Goal: Task Accomplishment & Management: Complete application form

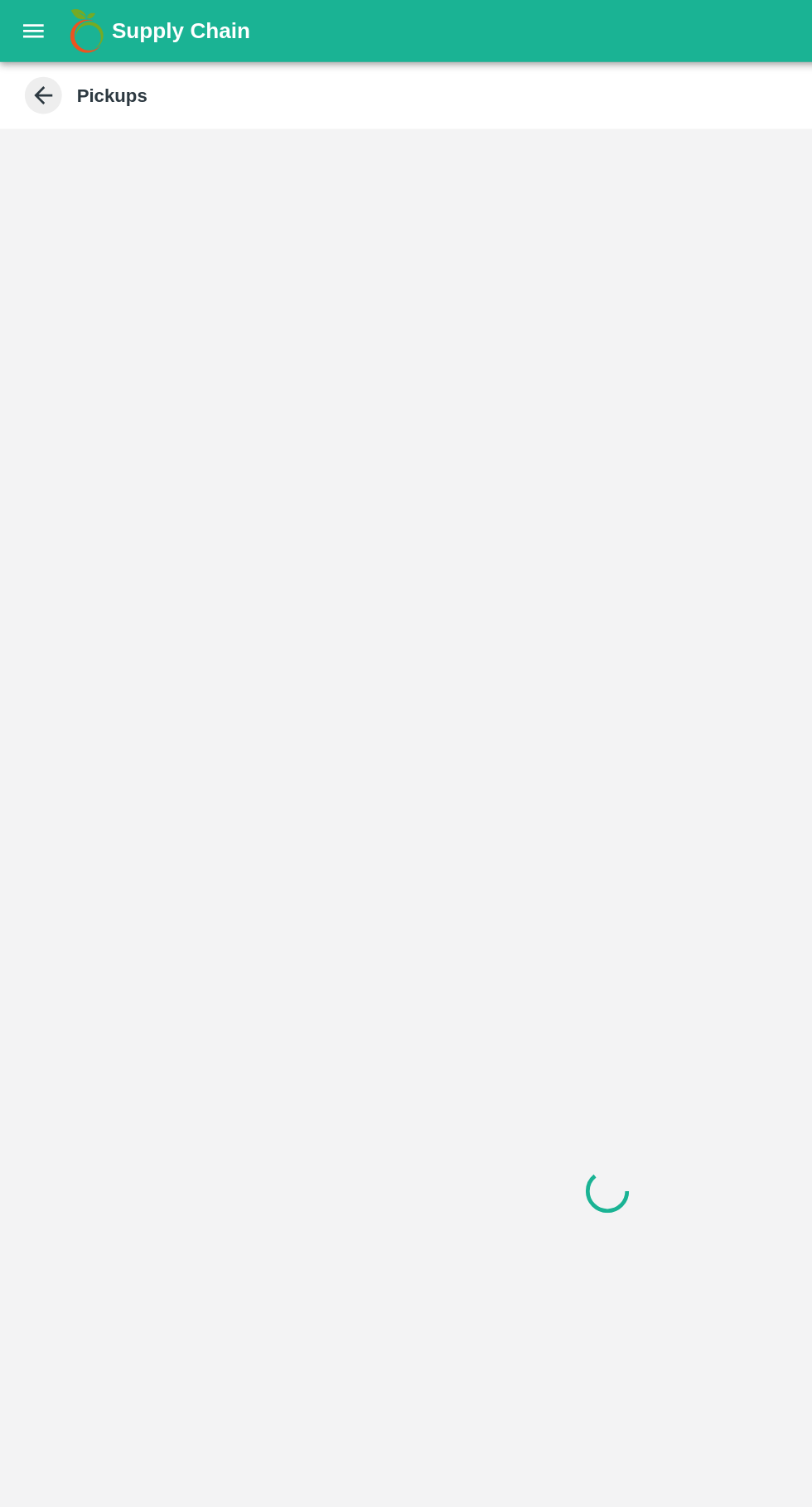
click at [29, 58] on icon at bounding box center [29, 64] width 12 height 12
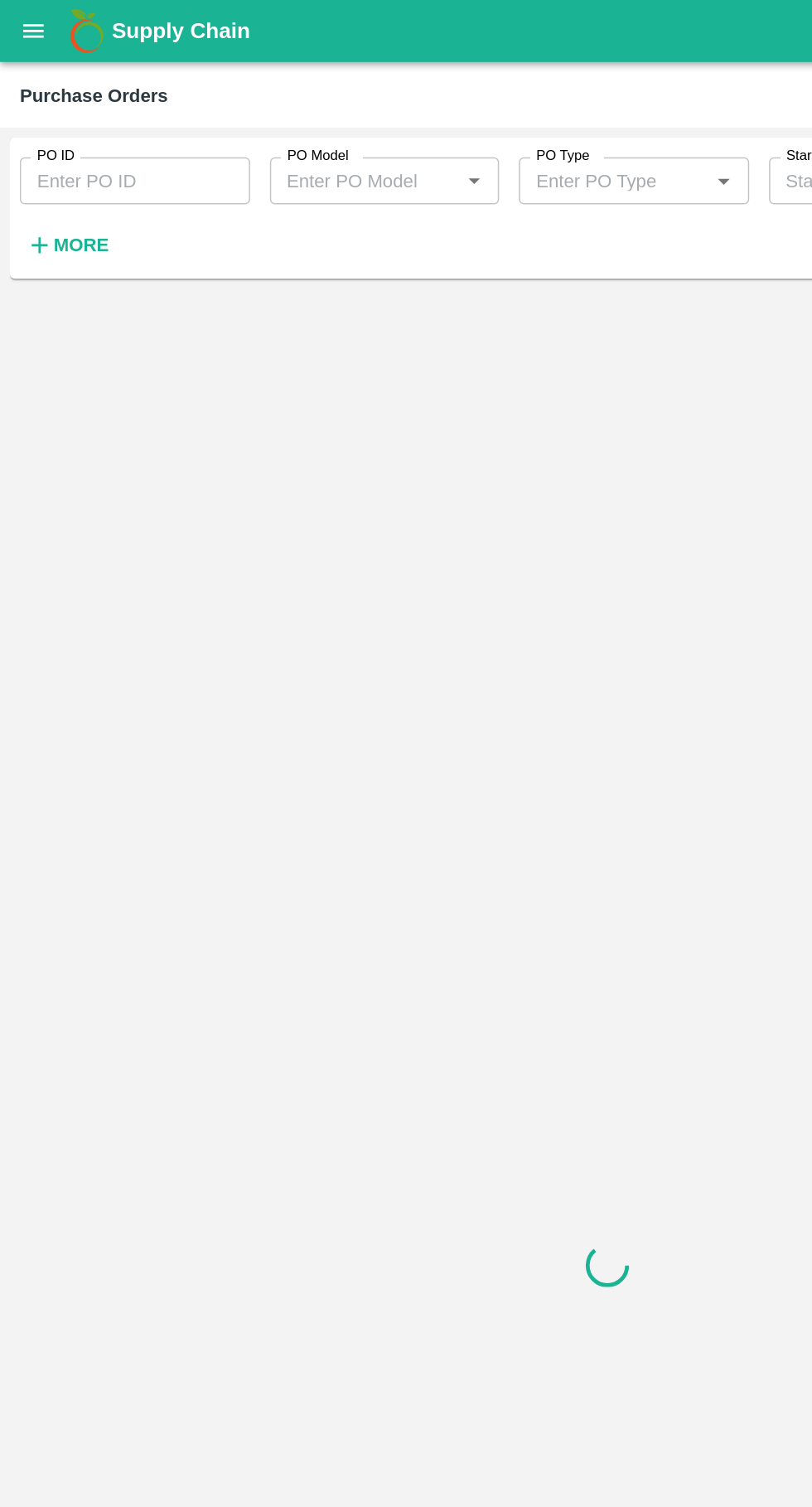
click at [35, 27] on button "open drawer" at bounding box center [22, 21] width 38 height 38
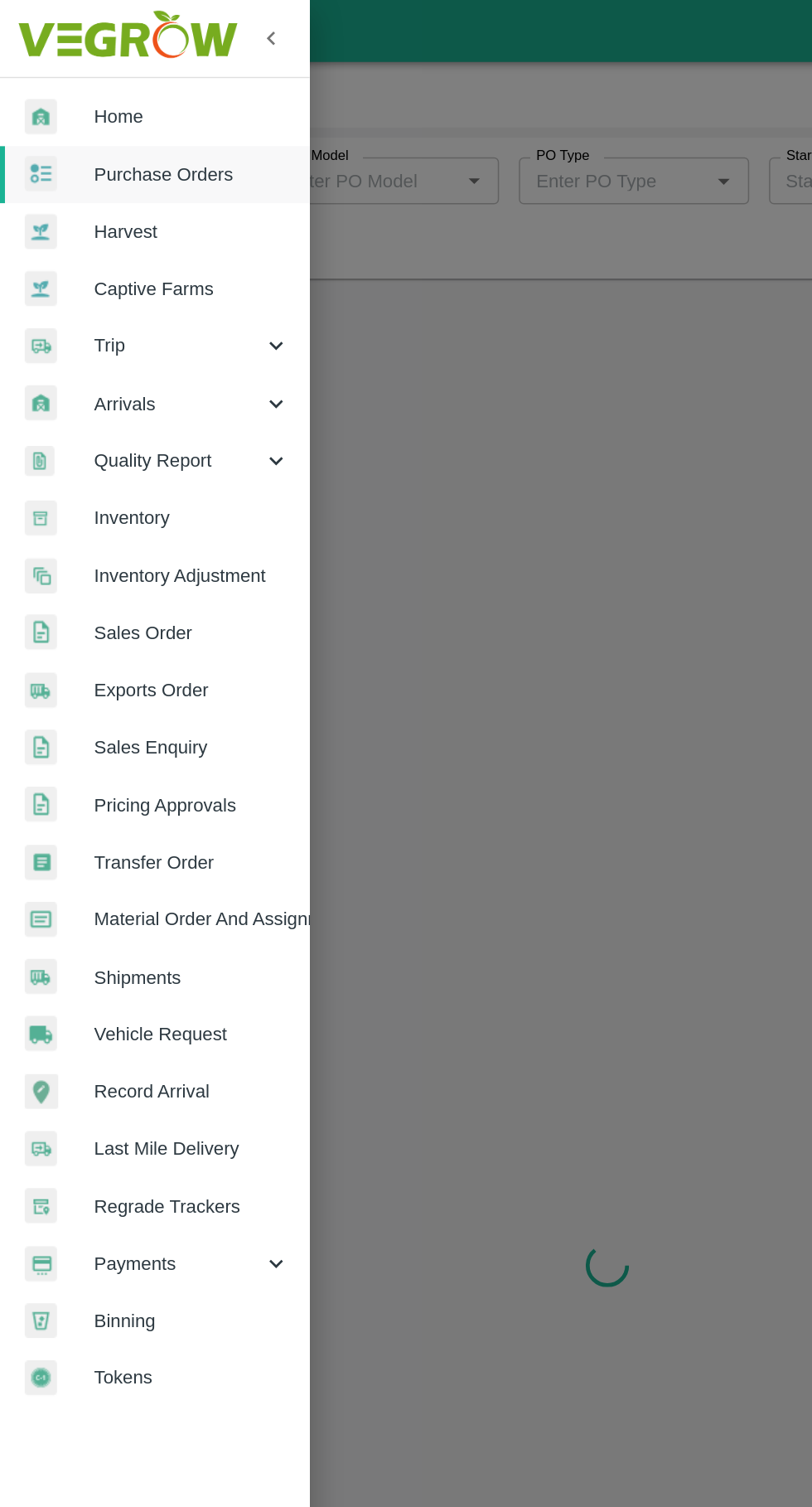
click at [128, 231] on span "Trip" at bounding box center [119, 232] width 112 height 18
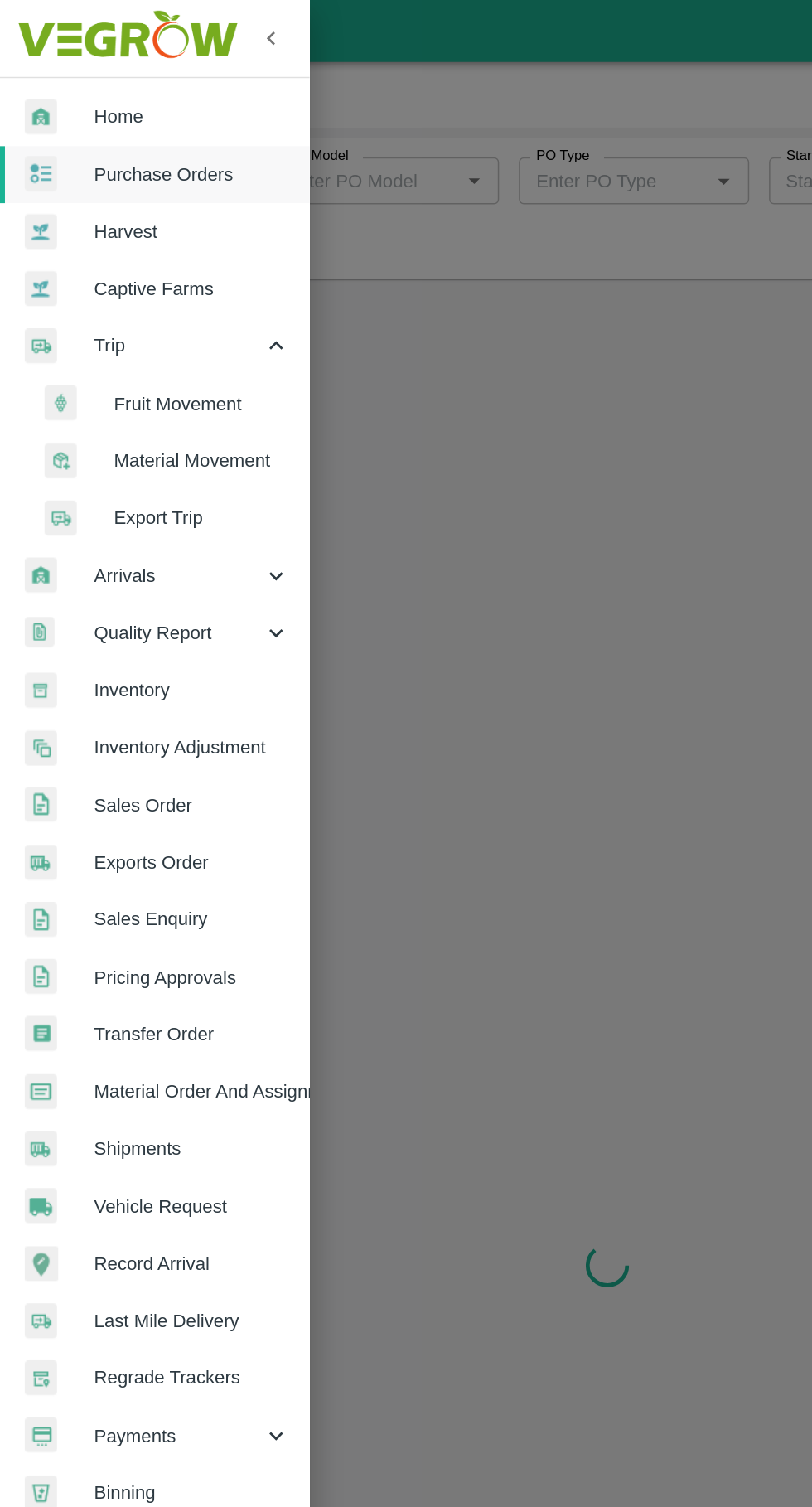
click at [153, 279] on span "Fruit Movement" at bounding box center [135, 271] width 117 height 18
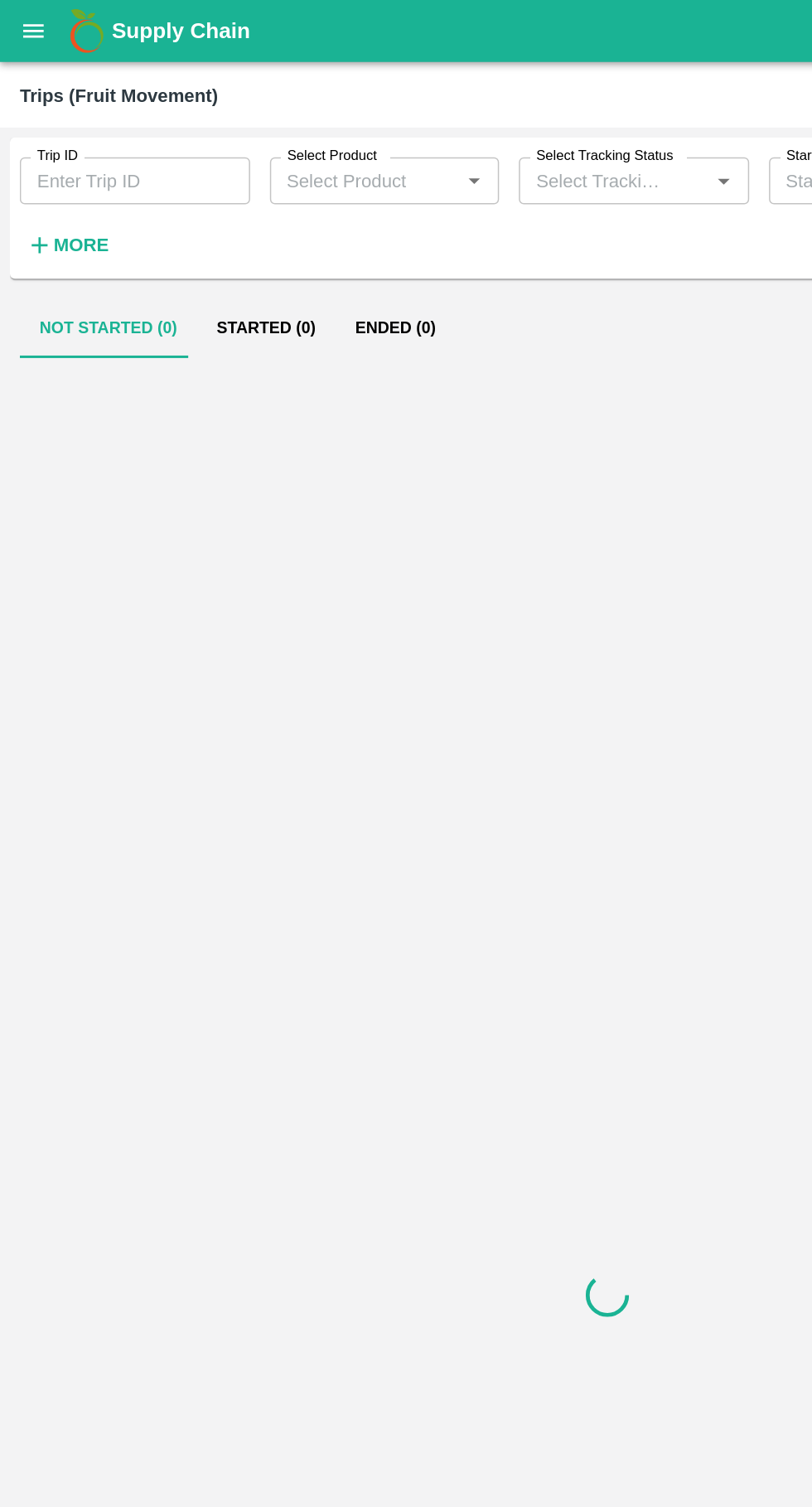
click at [87, 123] on input "Trip ID" at bounding box center [90, 121] width 154 height 32
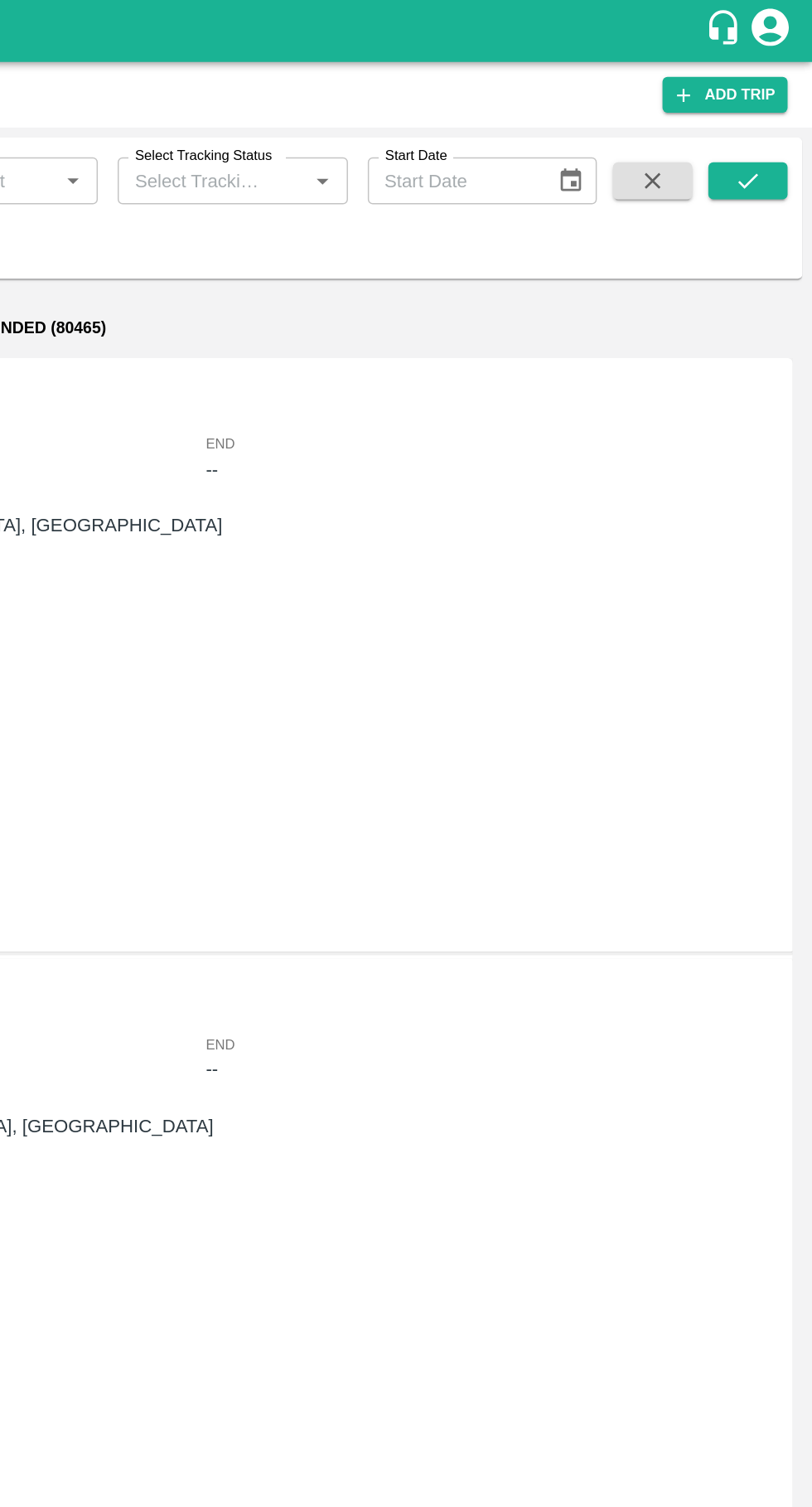
type input "88077"
click at [780, 122] on button "submit" at bounding box center [770, 121] width 53 height 25
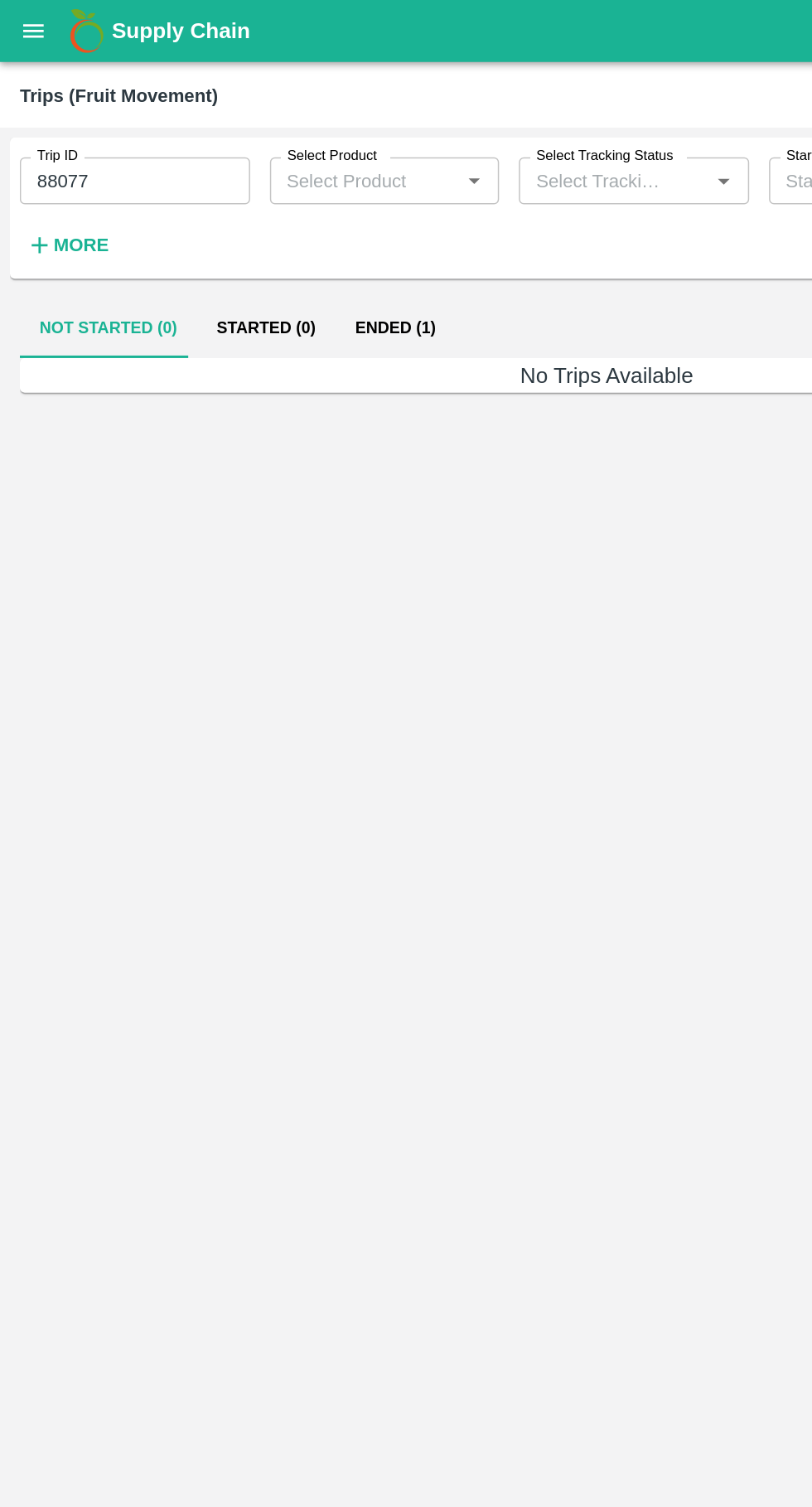
click at [263, 217] on button "Ended (1)" at bounding box center [265, 220] width 81 height 40
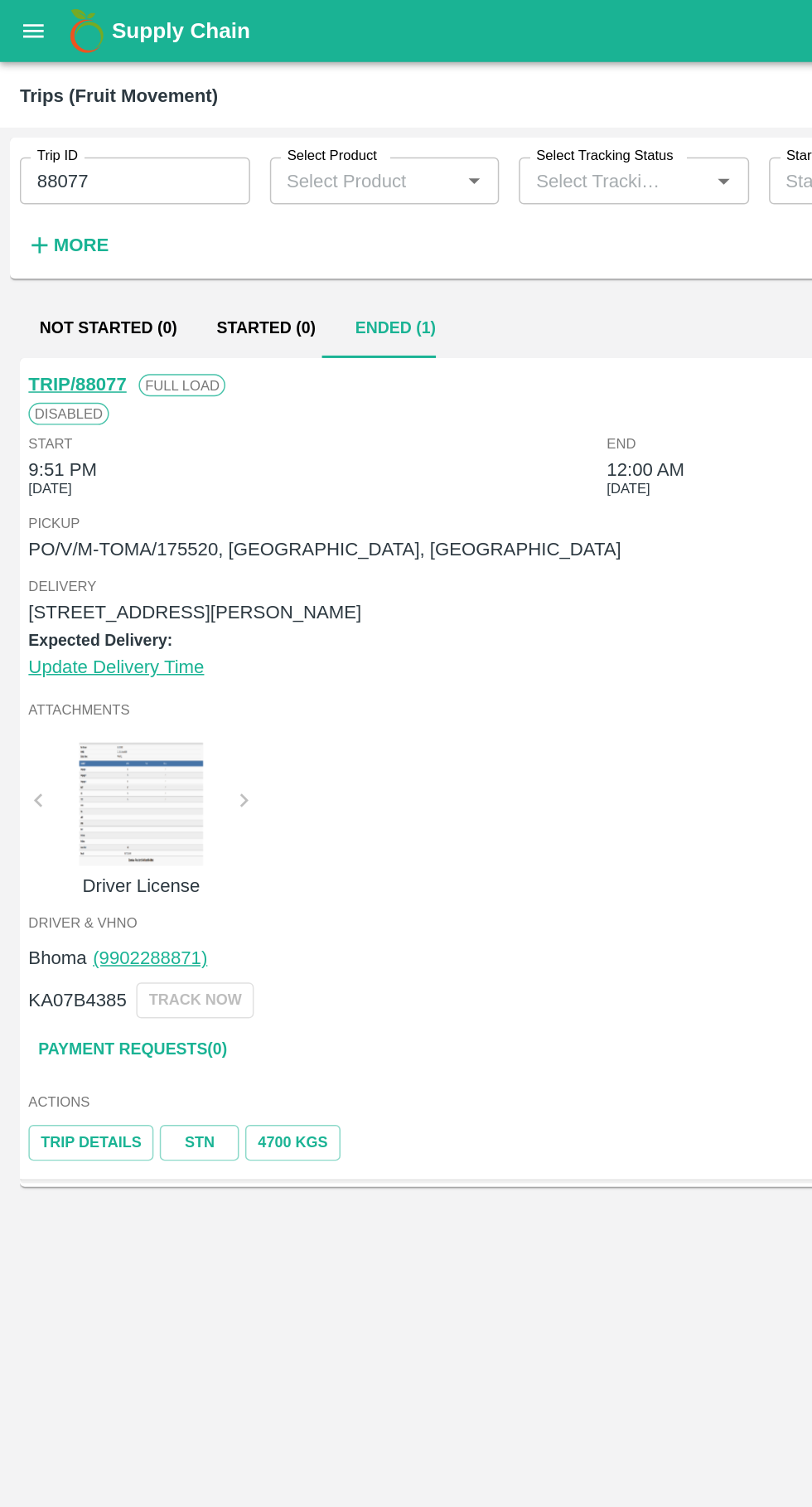
click at [120, 702] on link "Payment Requests( 0 )" at bounding box center [88, 702] width 139 height 29
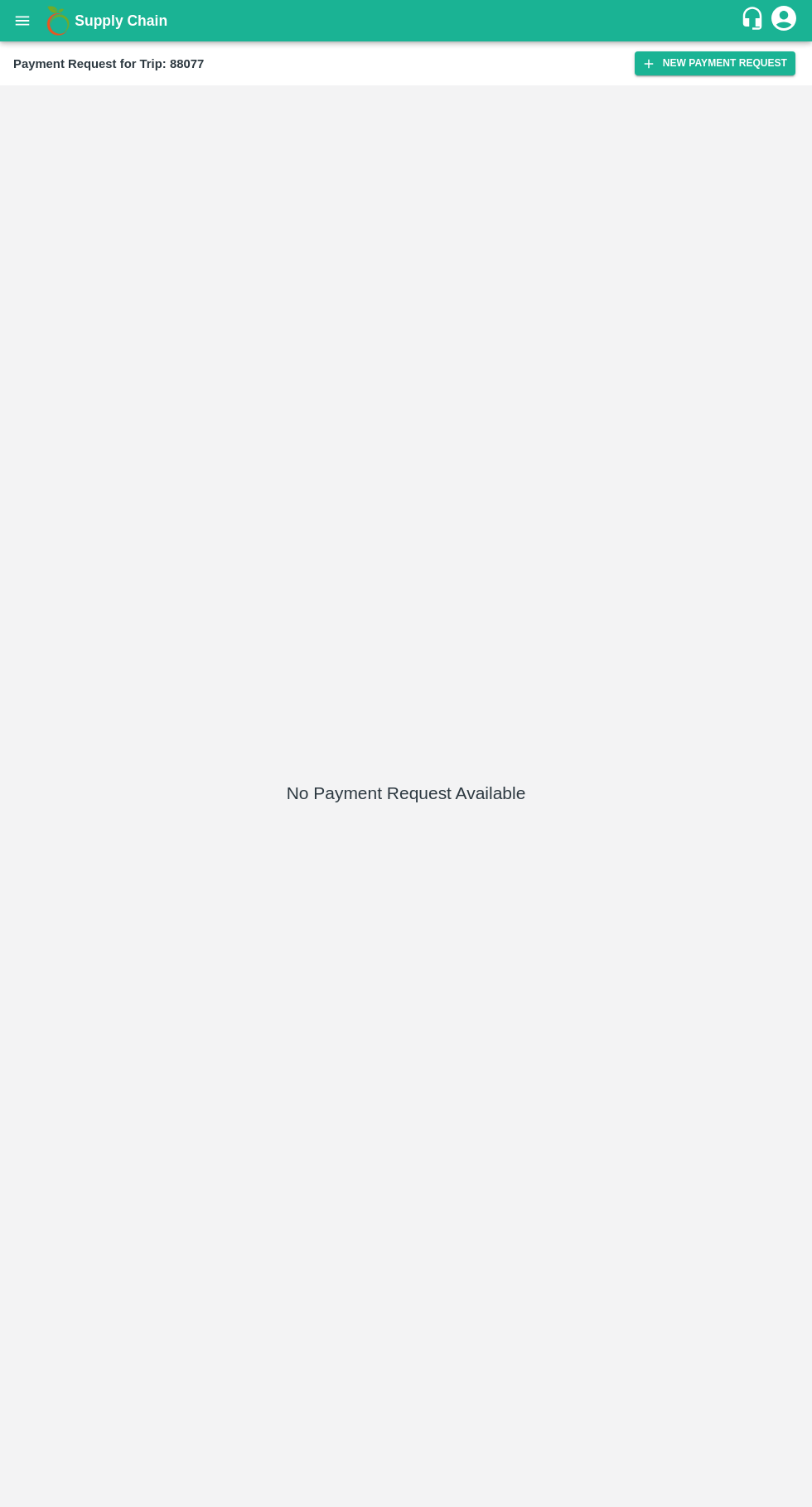
click at [706, 63] on button "New Payment Request" at bounding box center [715, 63] width 161 height 24
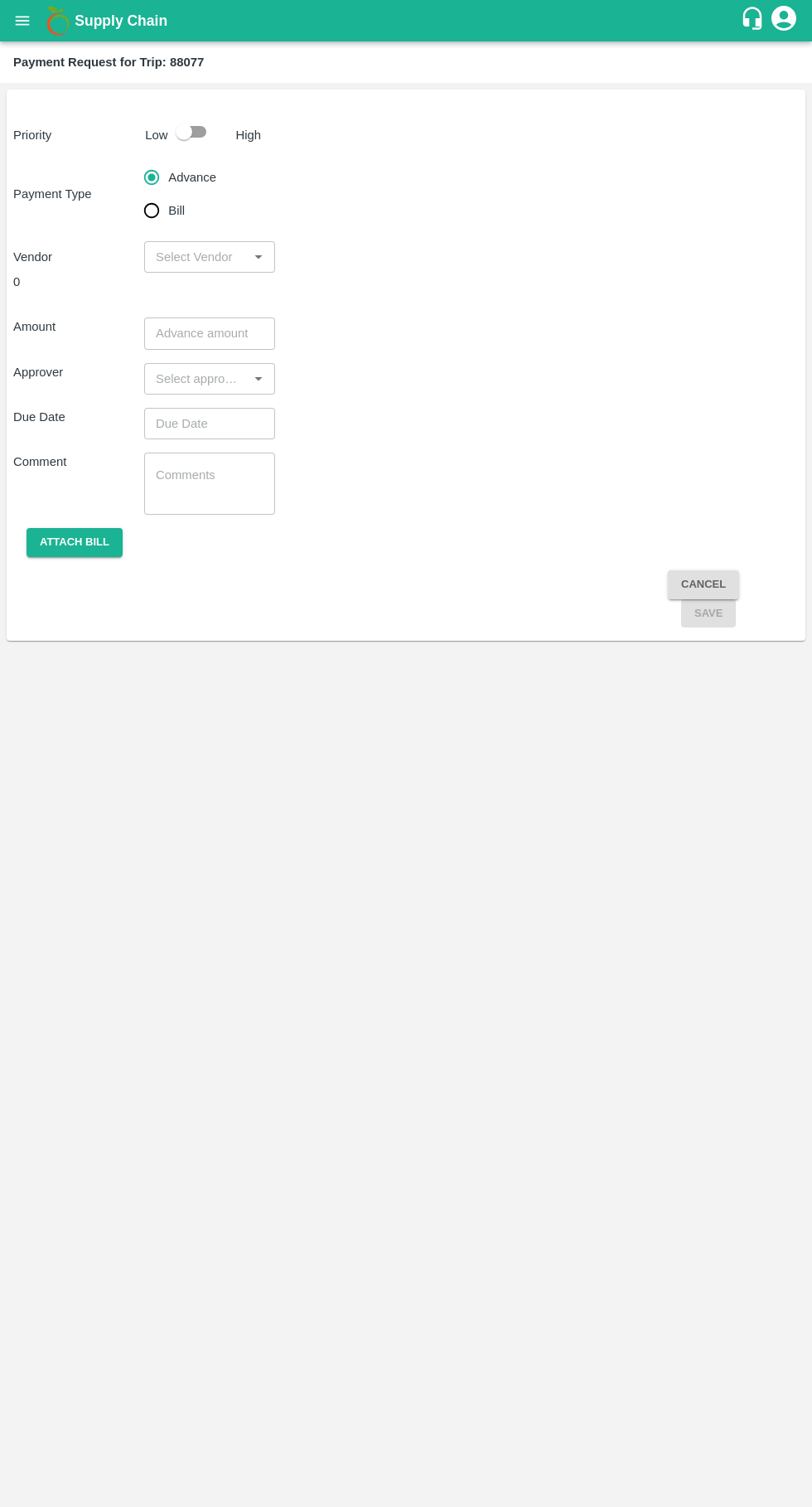
click at [204, 145] on input "checkbox" at bounding box center [183, 132] width 94 height 32
checkbox input "true"
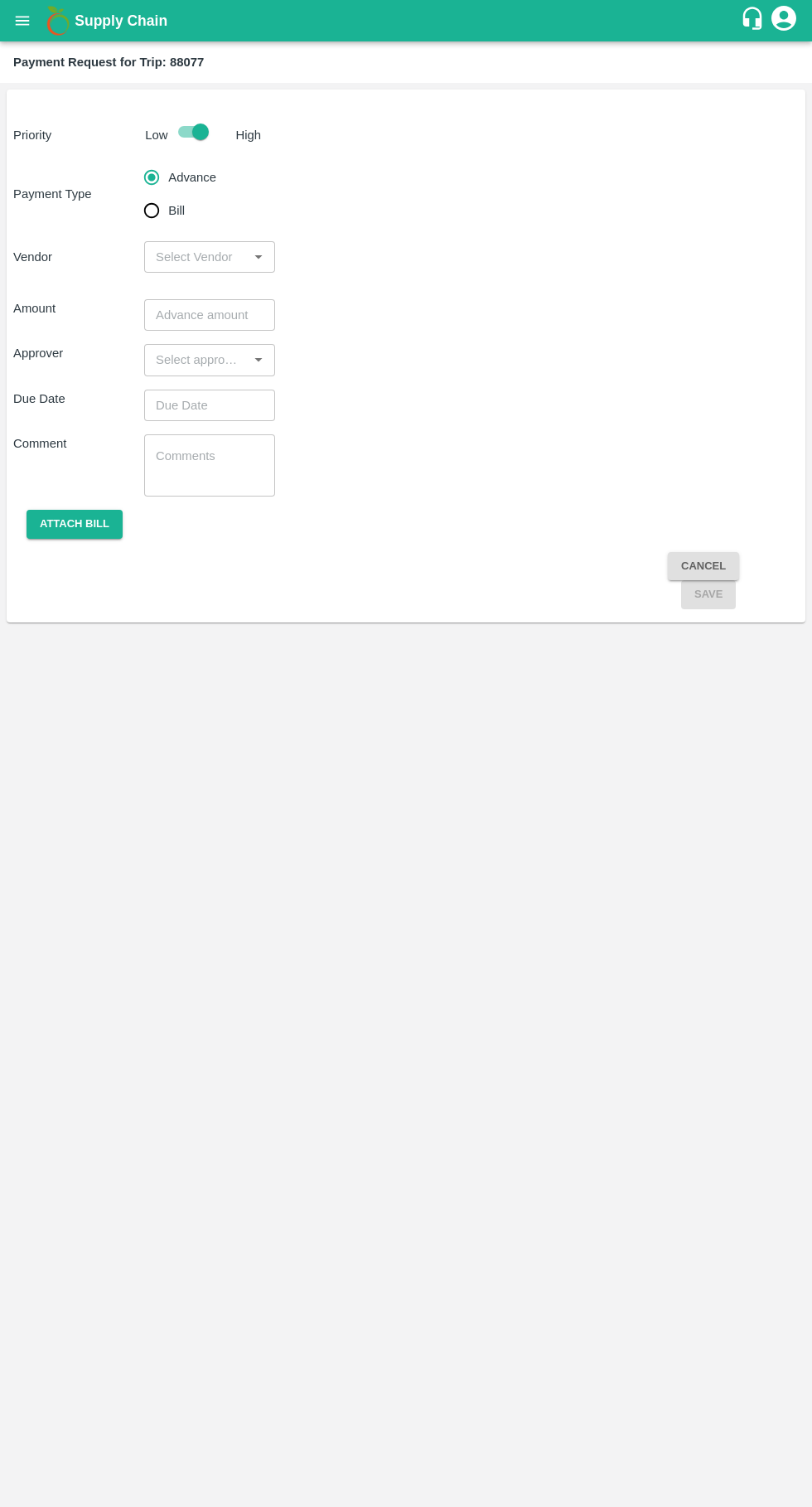
click at [152, 222] on input "Bill" at bounding box center [152, 211] width 33 height 33
radio input "true"
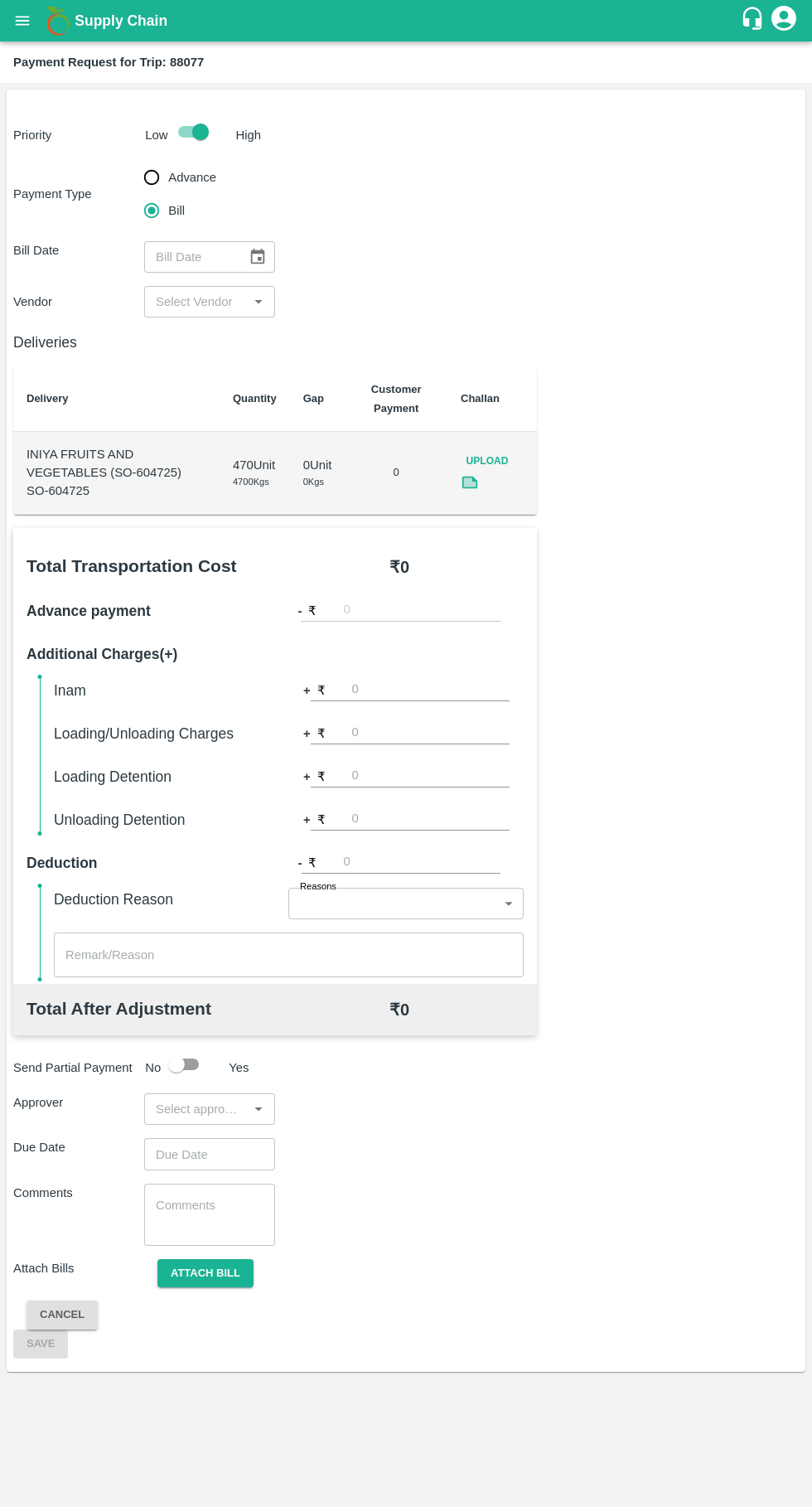
click at [257, 261] on icon "Choose date" at bounding box center [258, 257] width 18 height 18
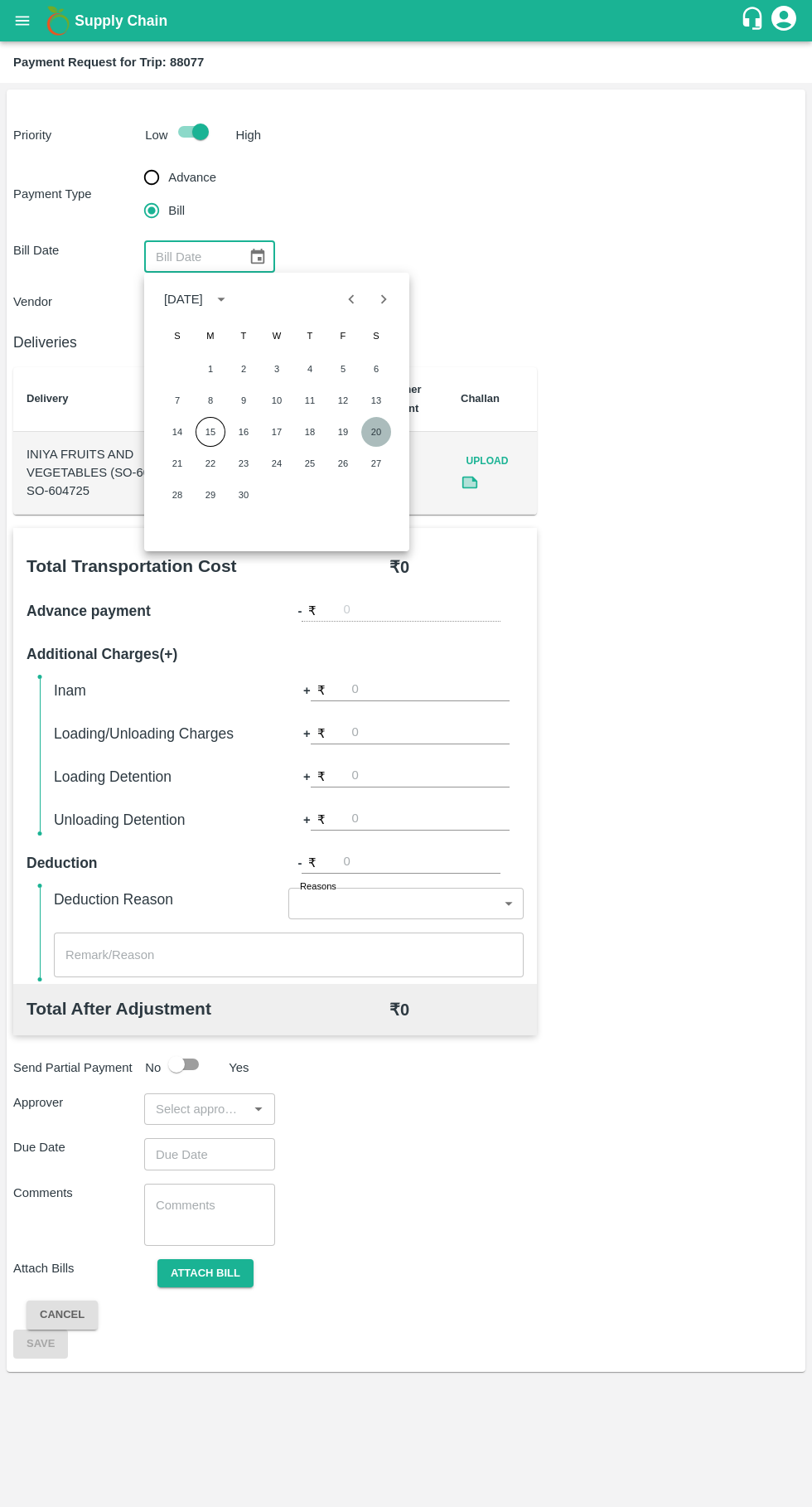
click at [376, 432] on button "20" at bounding box center [376, 432] width 30 height 30
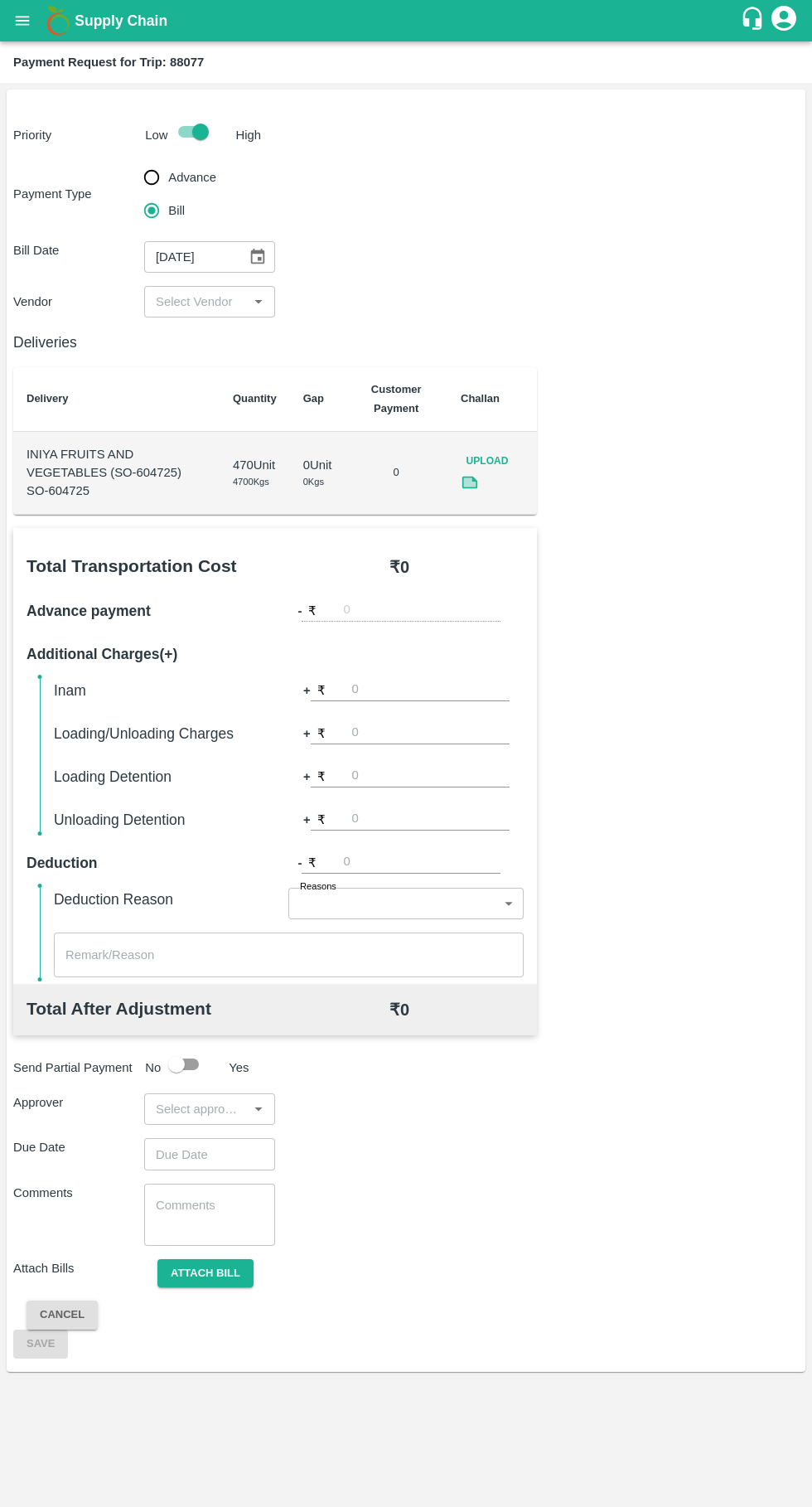
click at [257, 257] on icon "Choose date, selected date is Sep 20, 2025" at bounding box center [258, 257] width 18 height 18
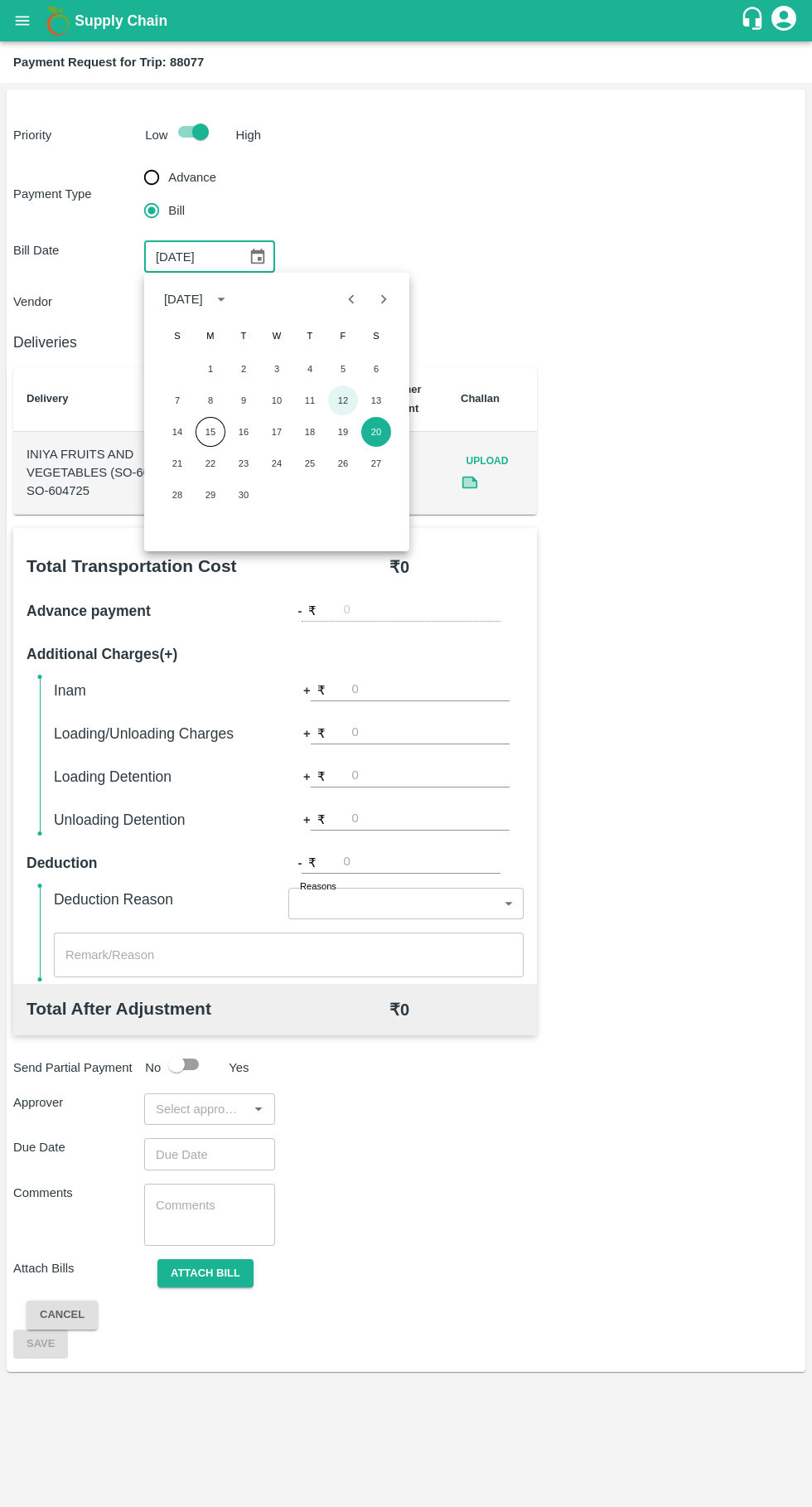
click at [343, 400] on button "12" at bounding box center [343, 401] width 30 height 30
type input "[DATE]"
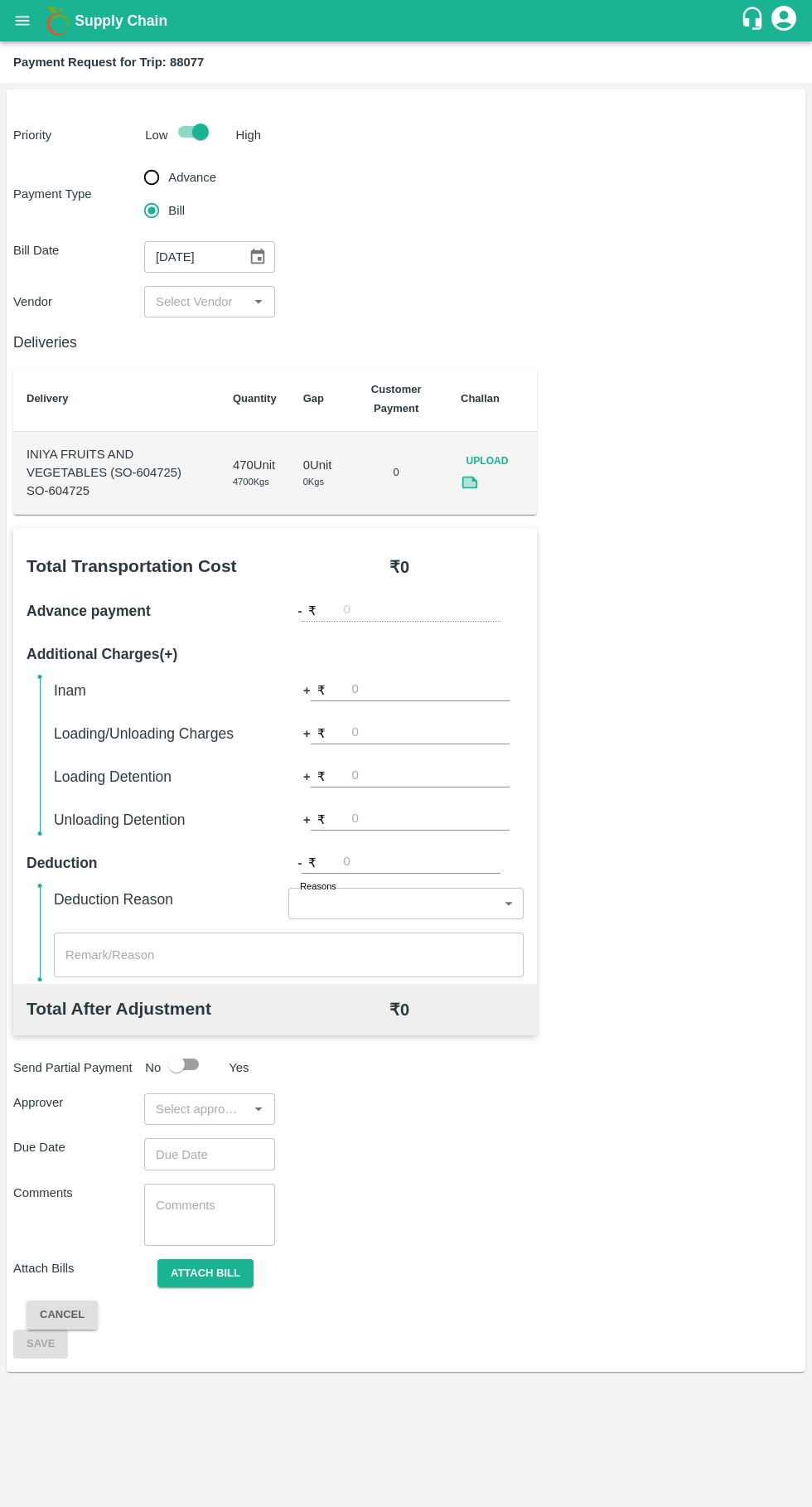
click at [214, 302] on input "input" at bounding box center [196, 302] width 93 height 22
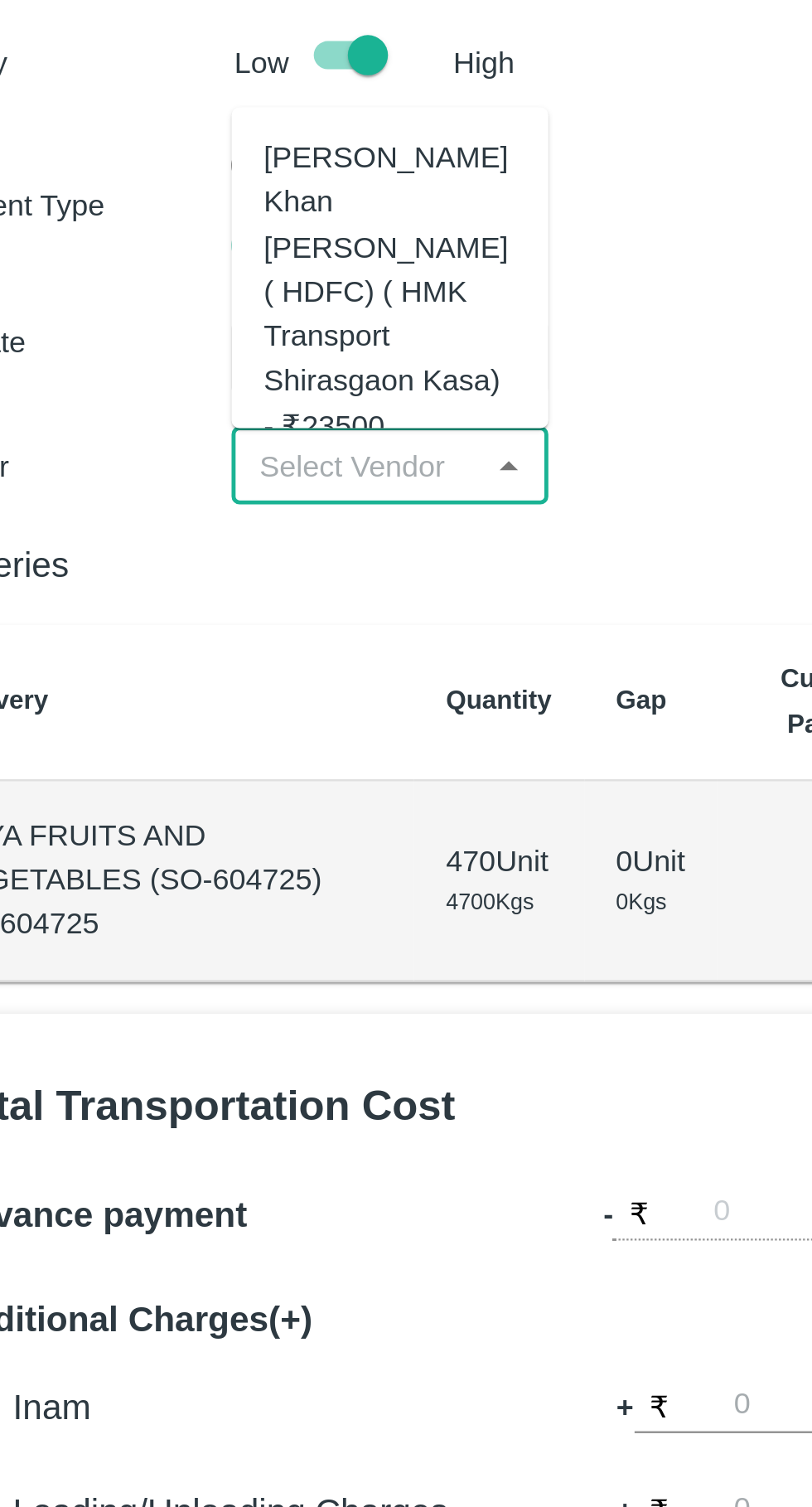
click at [205, 247] on div "[PERSON_NAME] Khan [PERSON_NAME] ( HDFC) ( HMK Transport Shirasgaon Kasa) - ₹23…" at bounding box center [209, 229] width 104 height 129
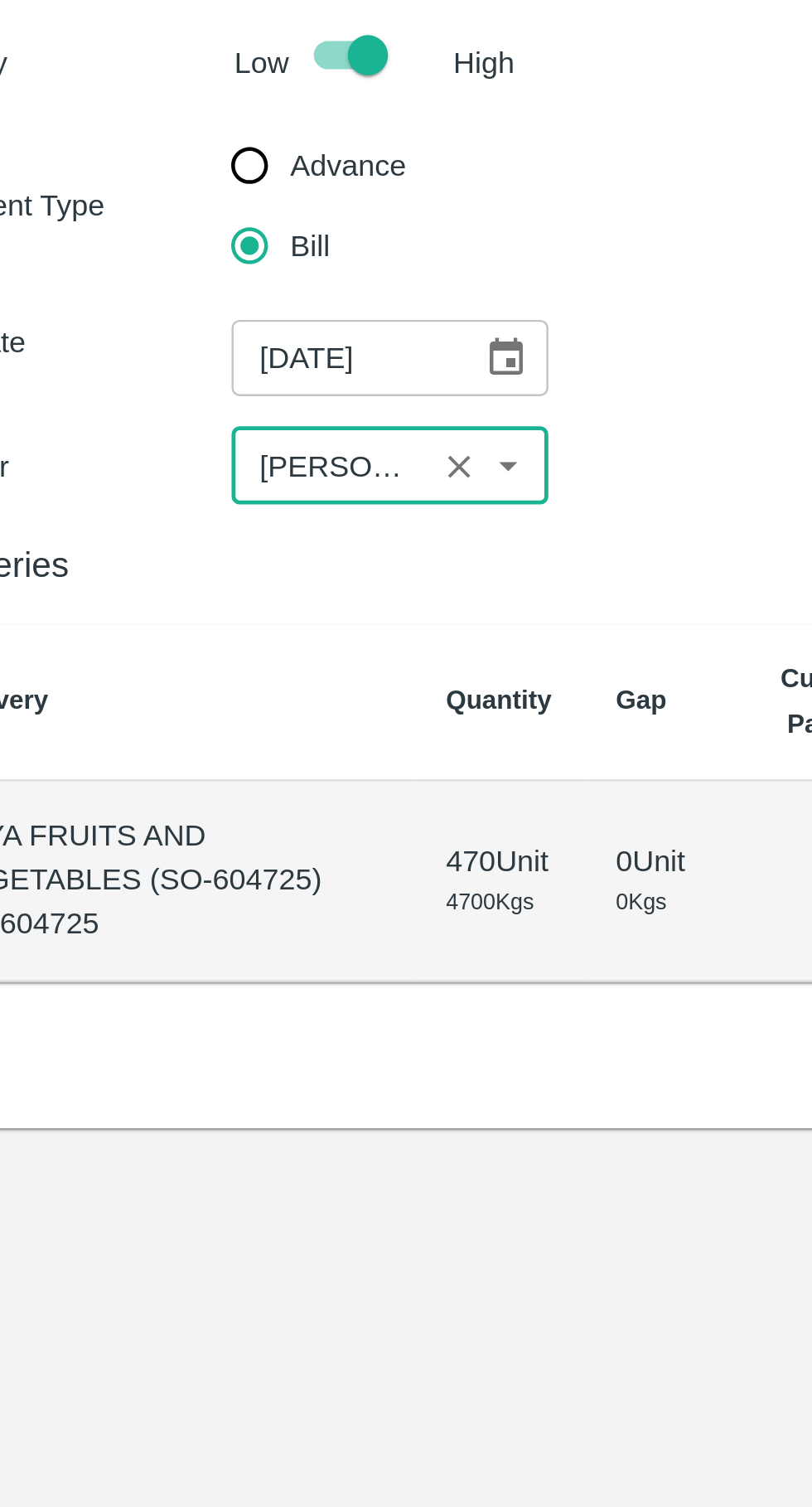
type input "[PERSON_NAME] Khan [PERSON_NAME] ( HDFC) ( HMK Transport Shirasgaon Kasa) - ₹23…"
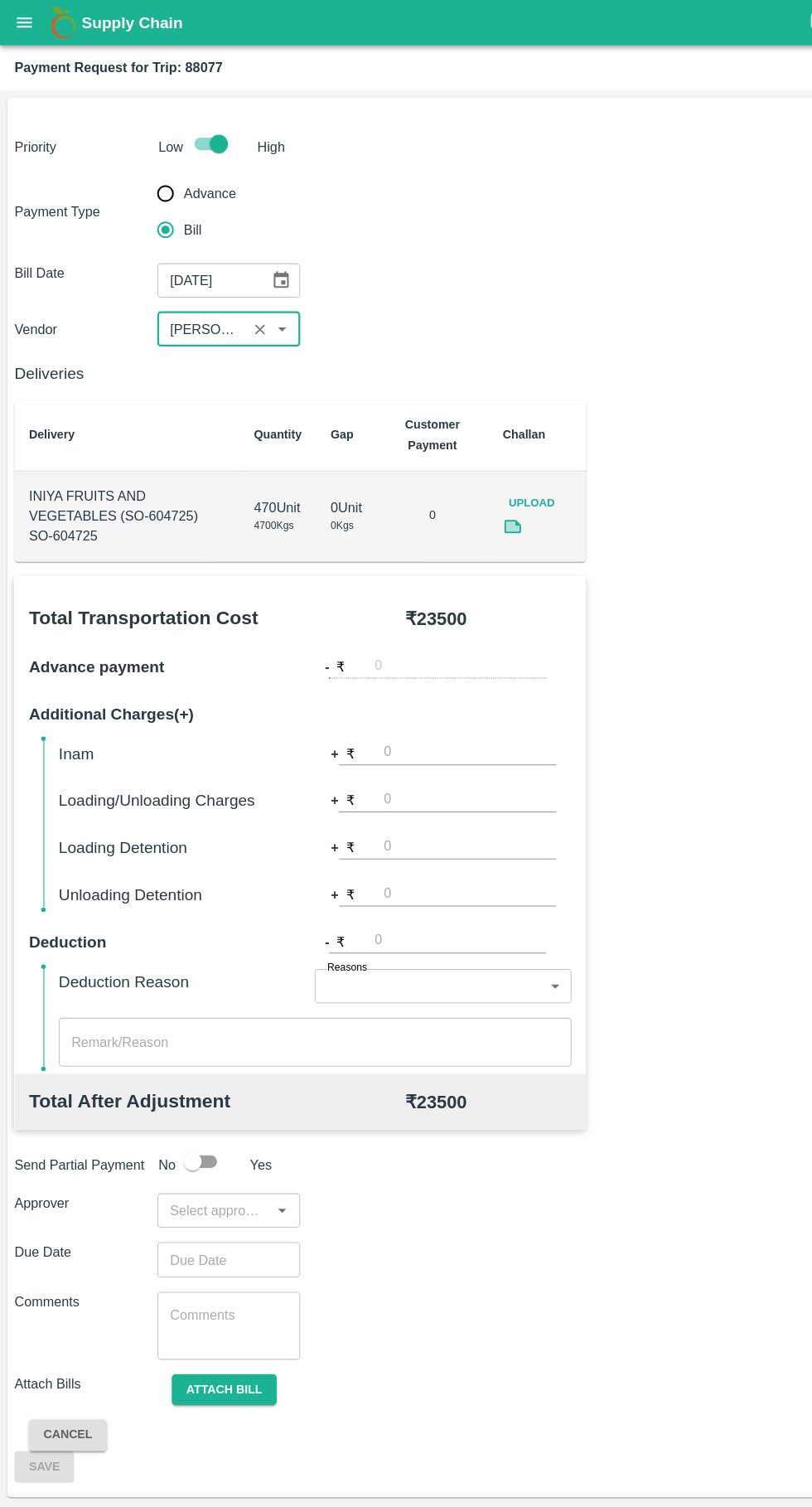
click at [222, 1110] on input "input" at bounding box center [196, 1110] width 93 height 22
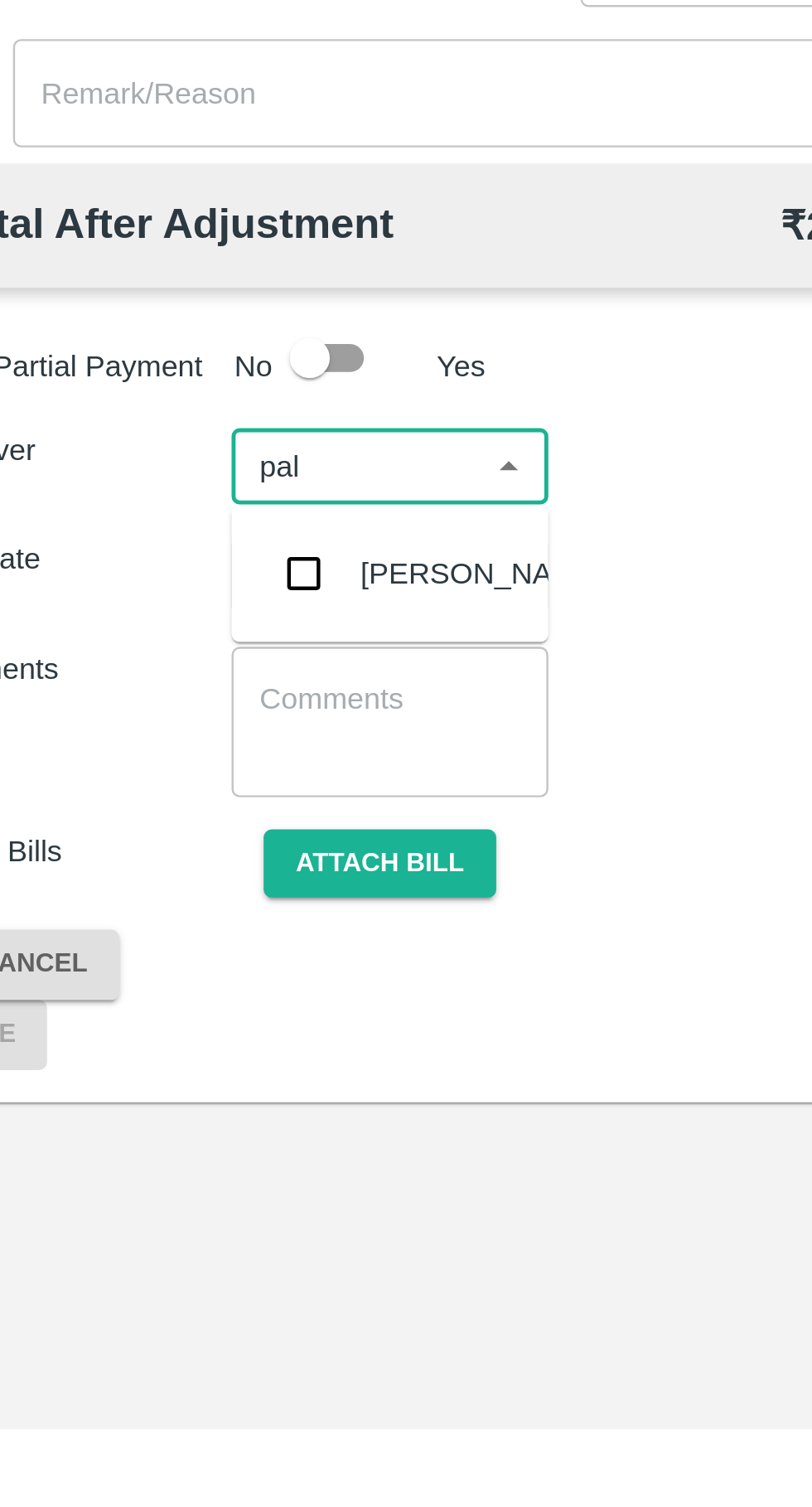
type input "palw"
click at [187, 1148] on input "checkbox" at bounding box center [174, 1155] width 33 height 33
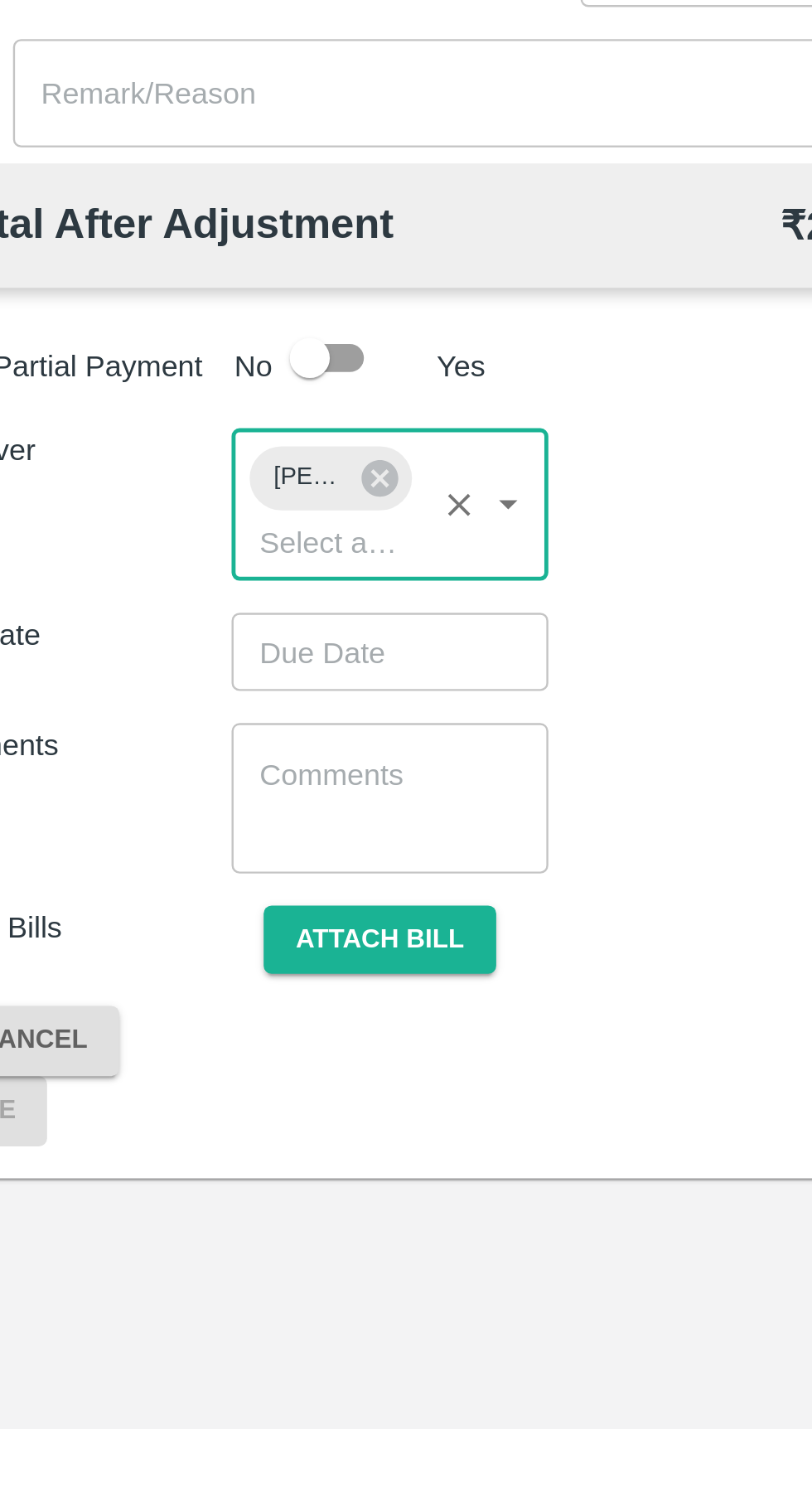
click at [227, 1189] on input "Choose date" at bounding box center [203, 1185] width 119 height 32
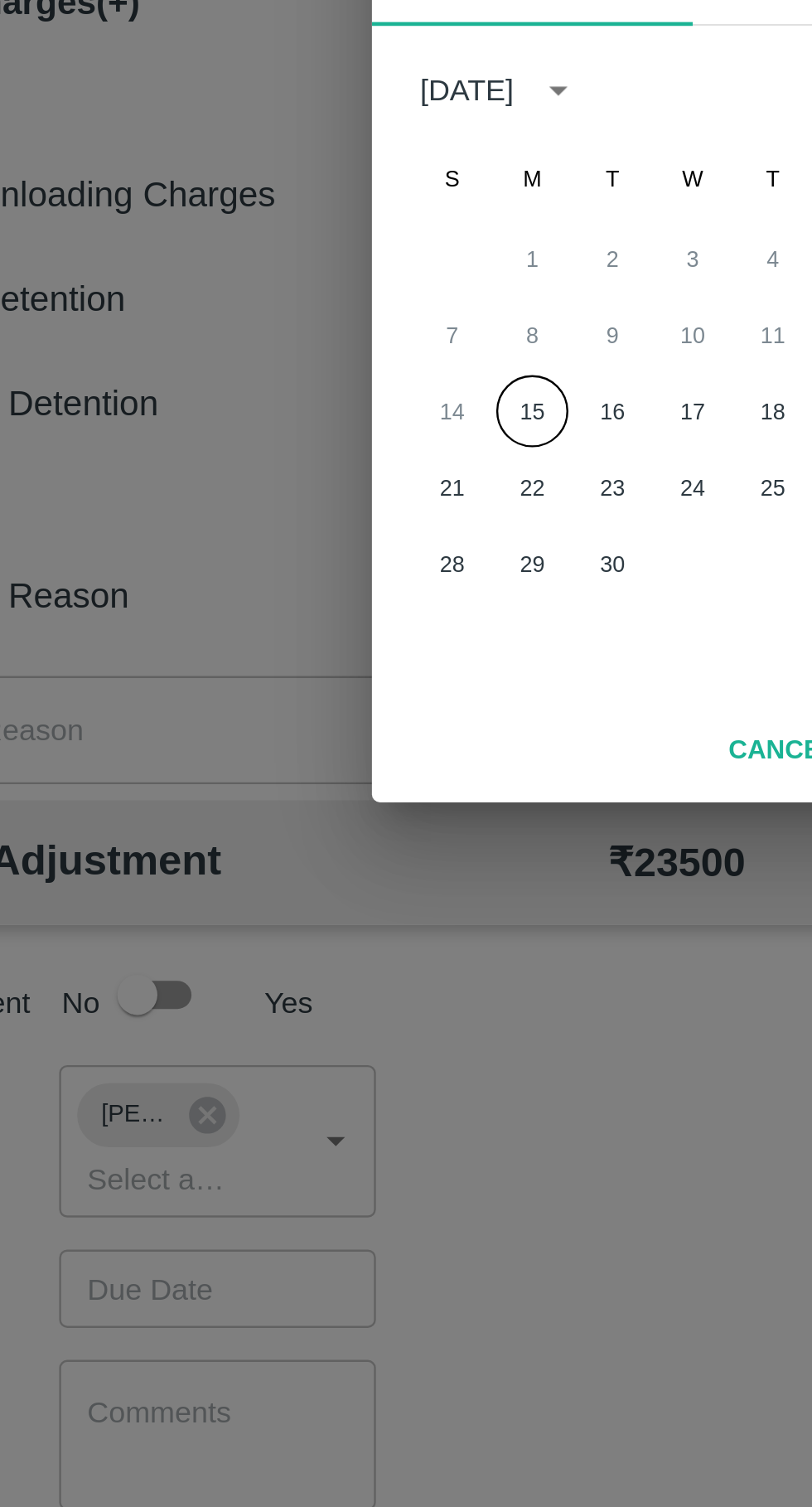
click at [328, 816] on button "15" at bounding box center [340, 823] width 30 height 30
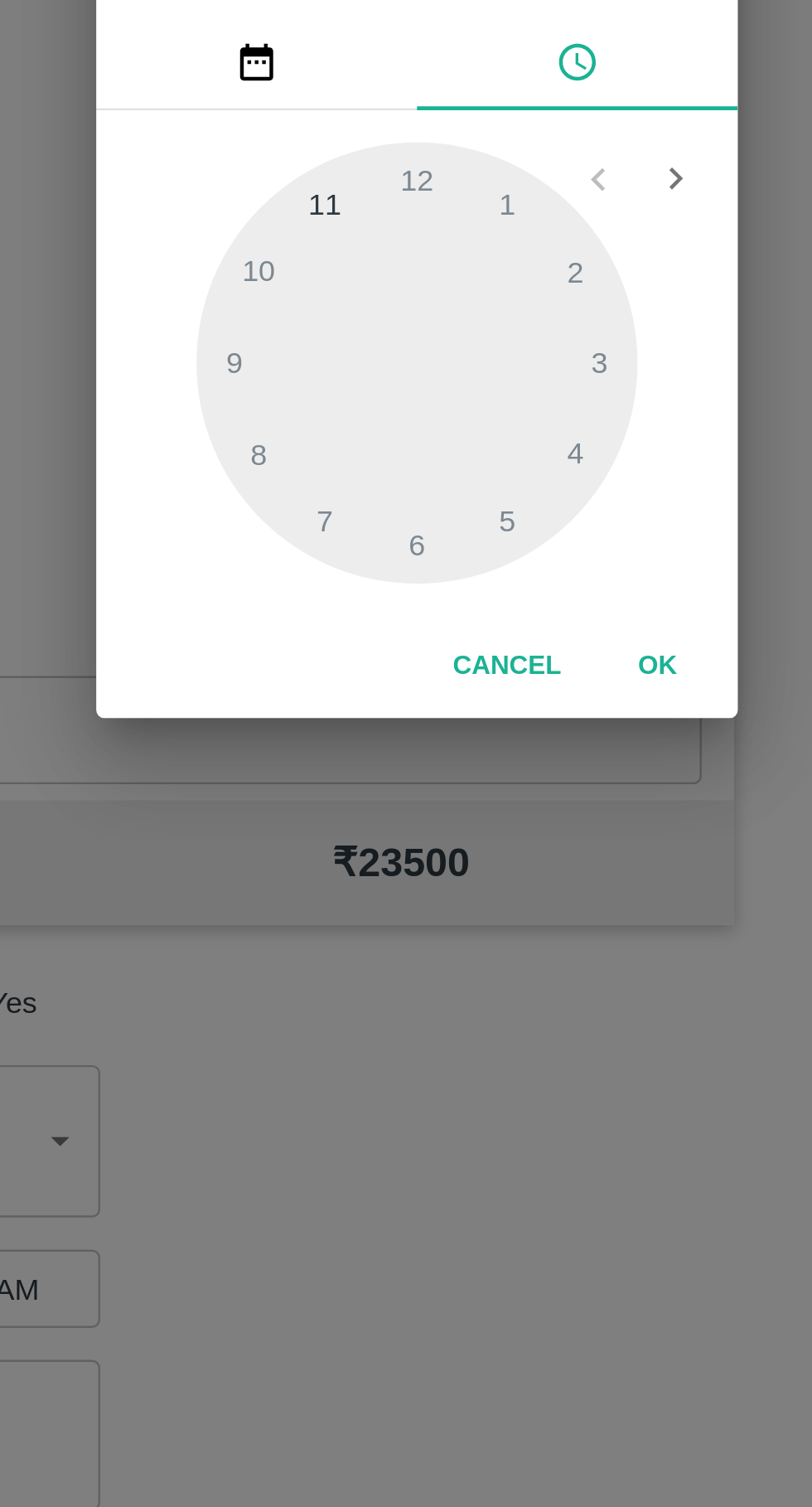
click at [452, 868] on div at bounding box center [406, 803] width 182 height 182
click at [442, 868] on div at bounding box center [406, 803] width 182 height 182
click at [463, 881] on div at bounding box center [406, 803] width 182 height 182
click at [451, 868] on div at bounding box center [406, 803] width 182 height 182
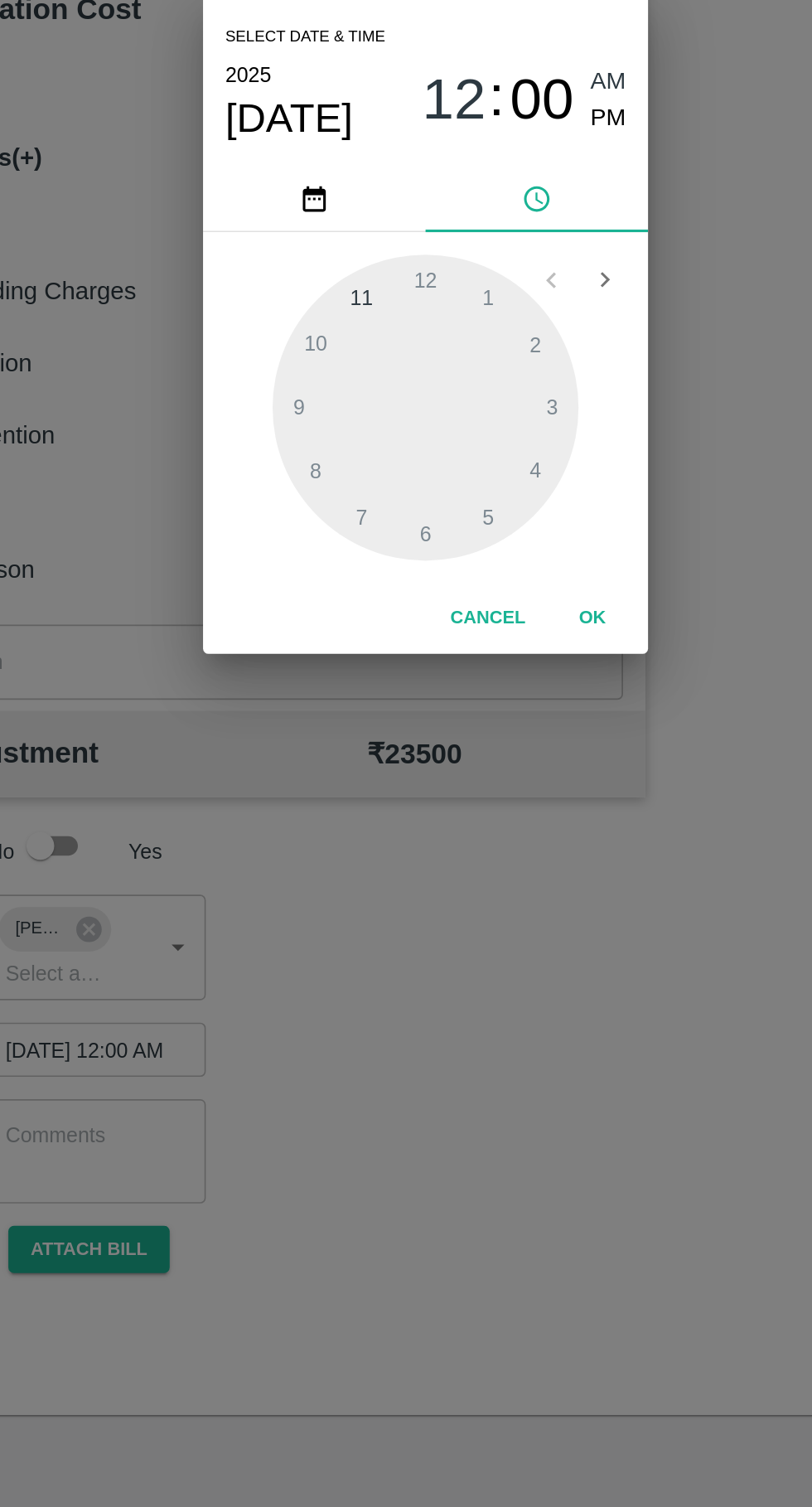
click at [525, 639] on span "PM" at bounding box center [516, 631] width 22 height 22
click at [450, 874] on div at bounding box center [406, 803] width 182 height 182
click at [443, 870] on div at bounding box center [406, 803] width 182 height 182
click at [441, 869] on div at bounding box center [406, 803] width 182 height 182
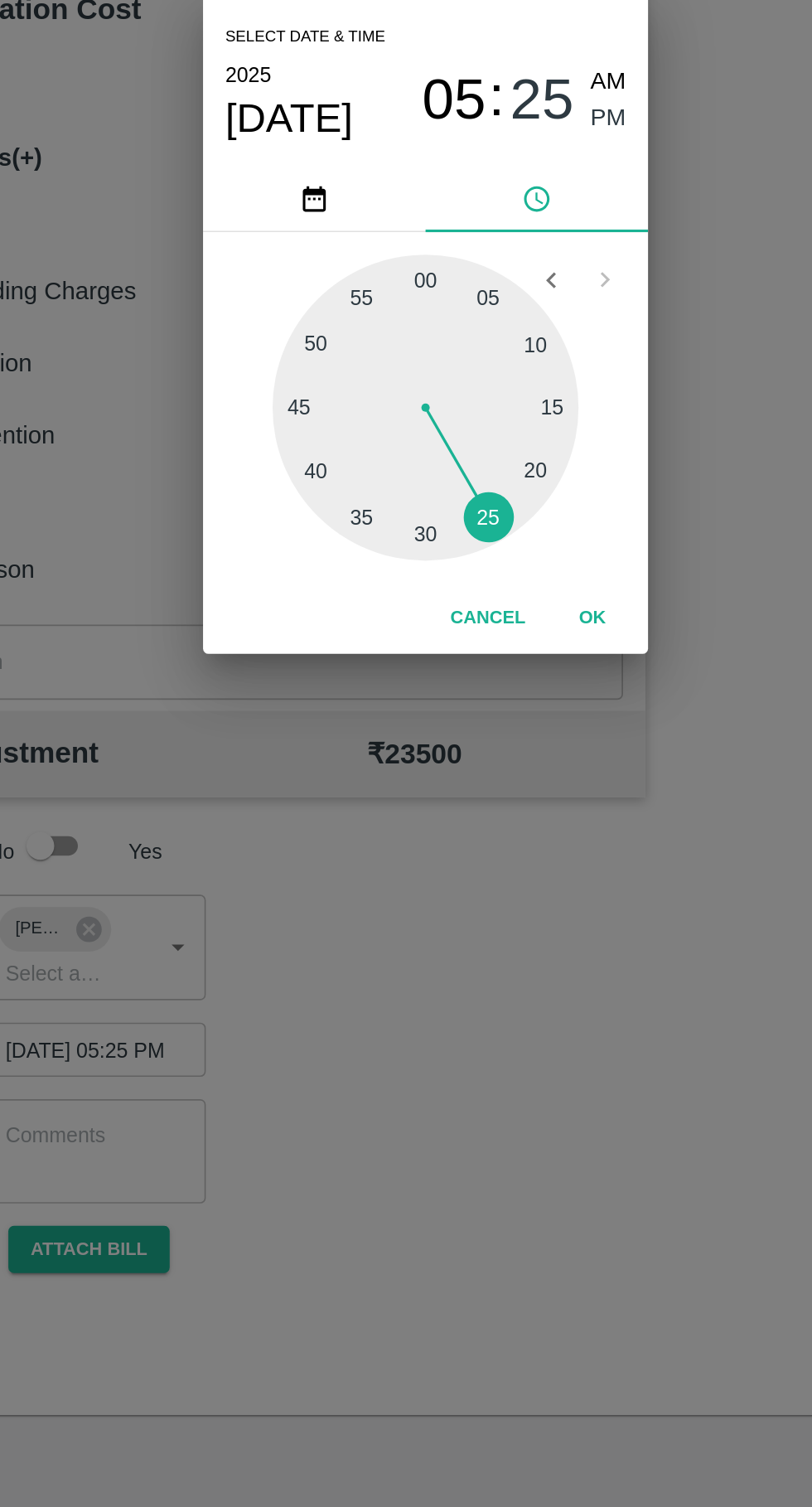
click at [454, 871] on div at bounding box center [406, 803] width 182 height 182
type input "[DATE] 05:24 PM"
click at [506, 929] on button "OK" at bounding box center [506, 929] width 53 height 29
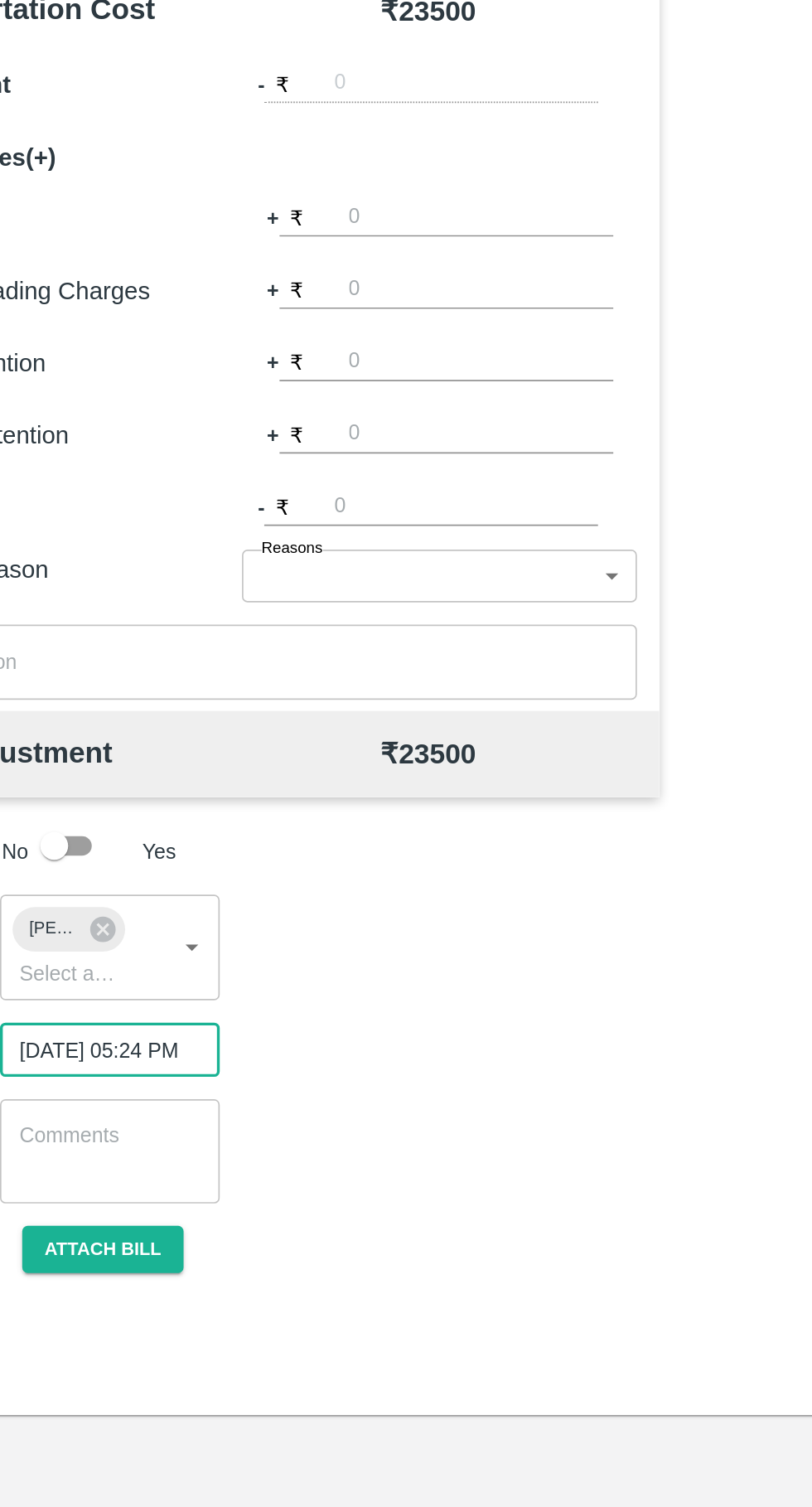
scroll to position [0, 12]
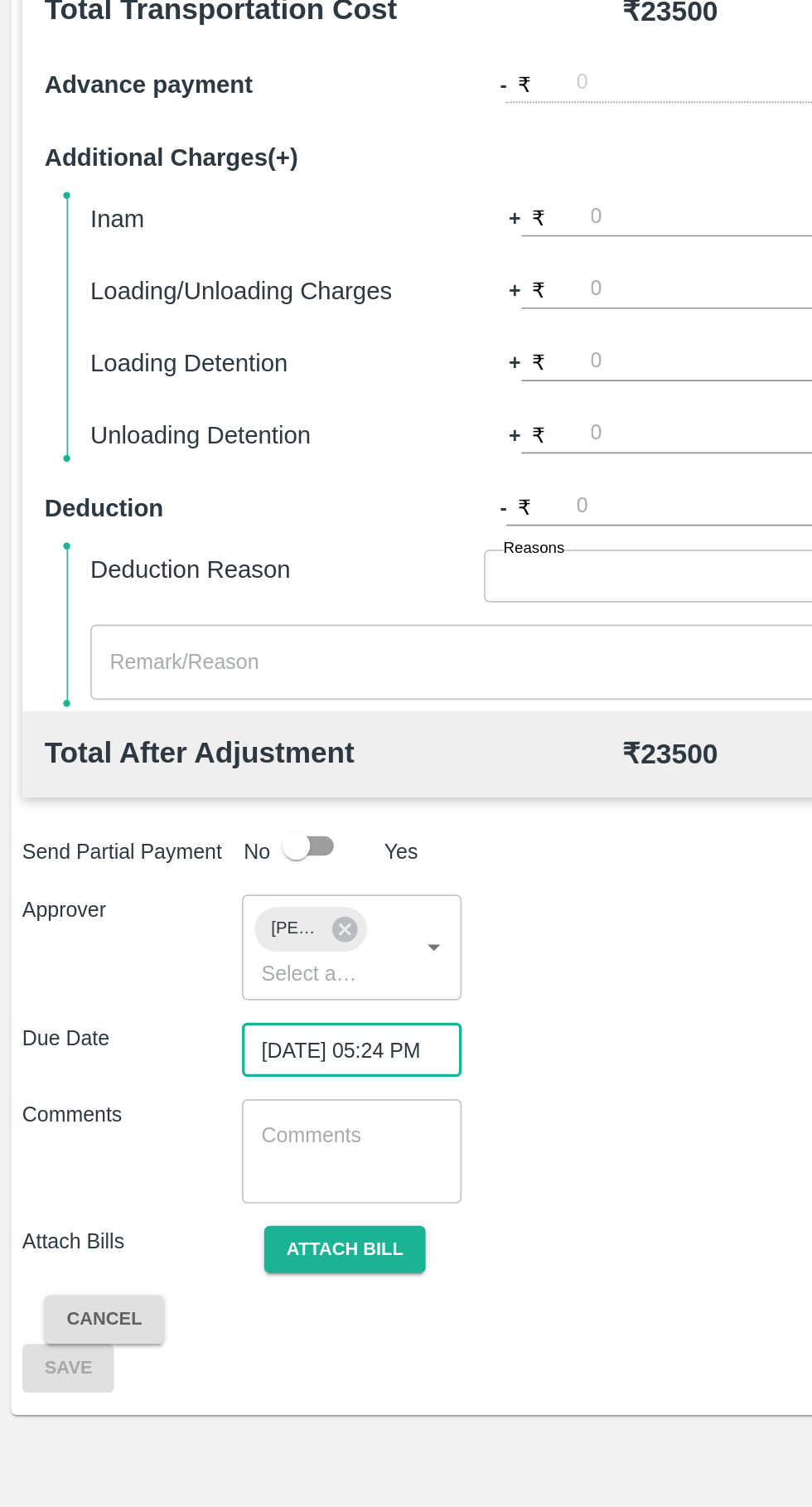
click at [200, 1305] on button "Attach bill" at bounding box center [205, 1305] width 96 height 29
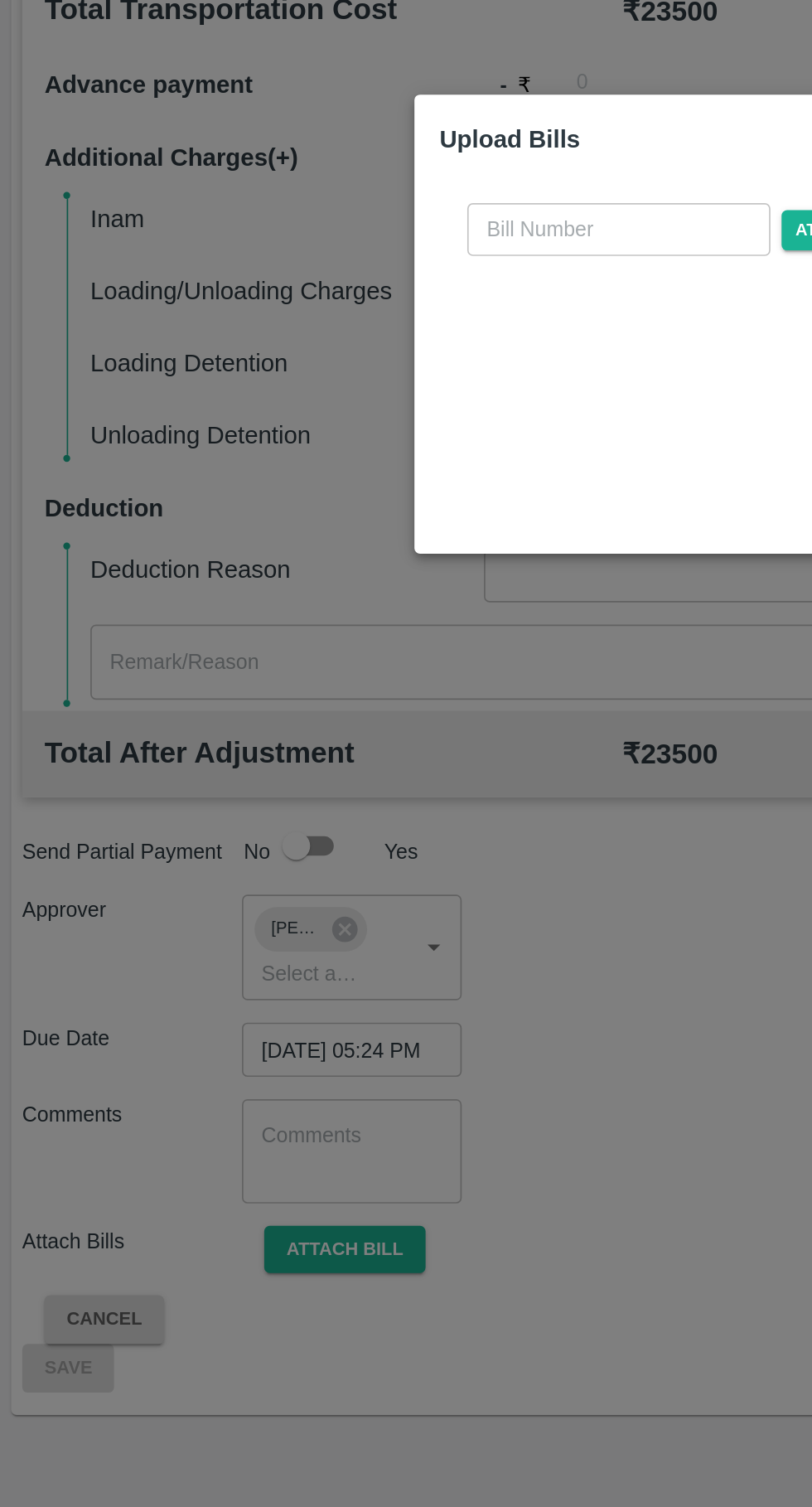
scroll to position [0, 0]
click at [326, 694] on input "text" at bounding box center [368, 697] width 181 height 32
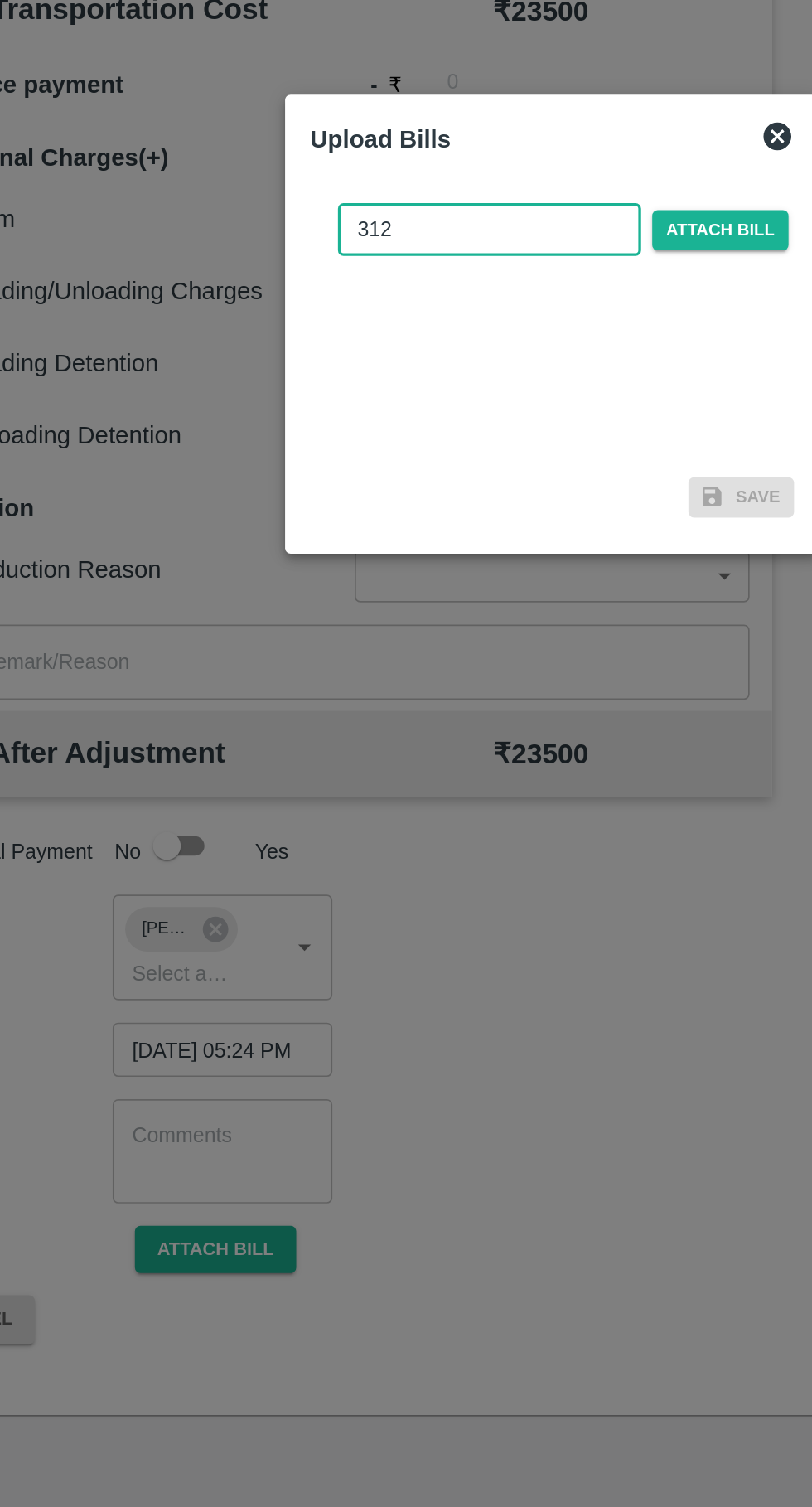
type input "312"
click at [506, 696] on span "Attach bill" at bounding box center [506, 697] width 82 height 24
click at [0, 0] on input "Attach bill" at bounding box center [0, 0] width 0 height 0
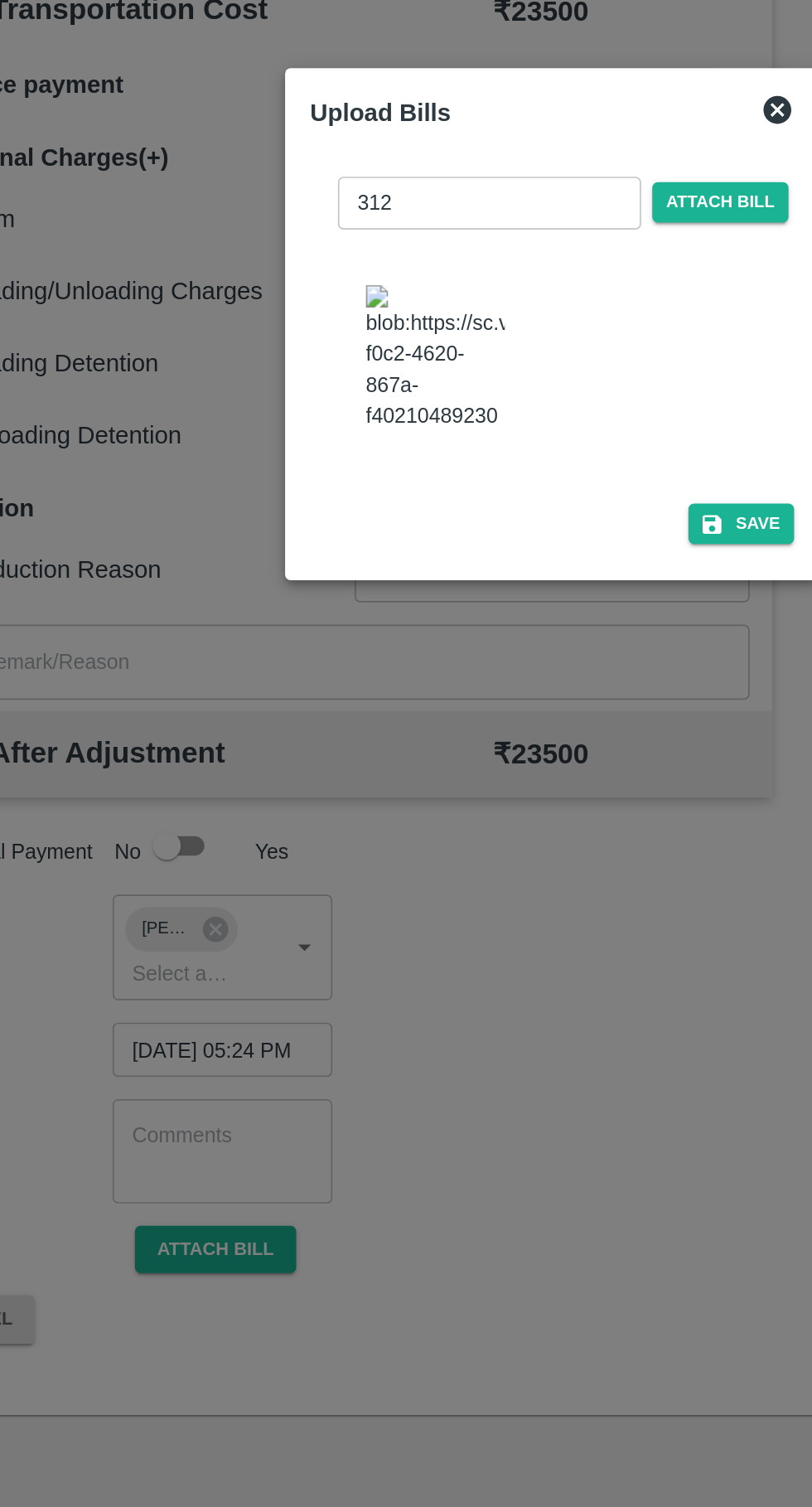
click at [520, 861] on button "Save" at bounding box center [519, 872] width 63 height 24
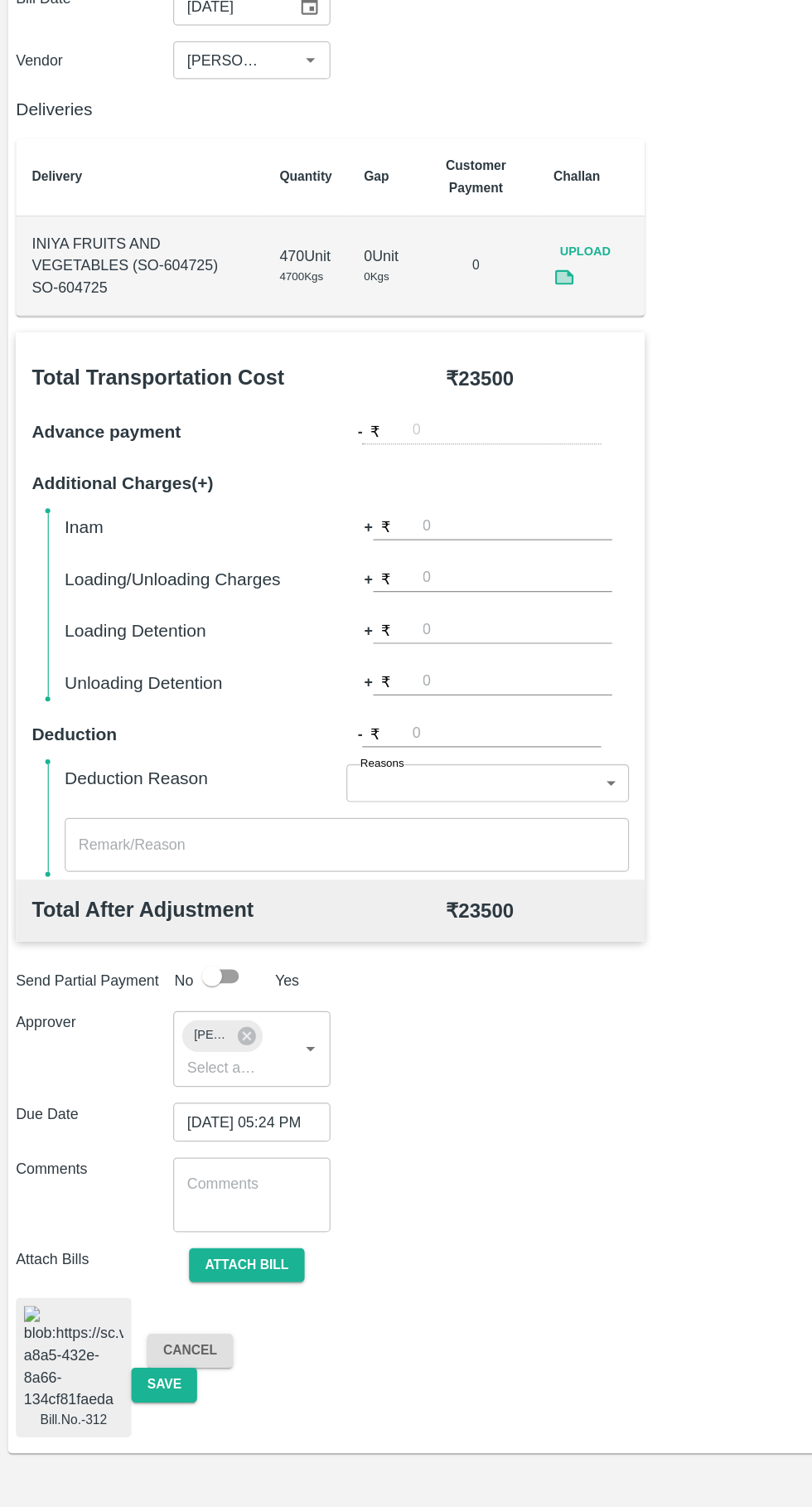
click at [150, 1391] on button "Save" at bounding box center [137, 1405] width 55 height 29
